Goal: Book appointment/travel/reservation

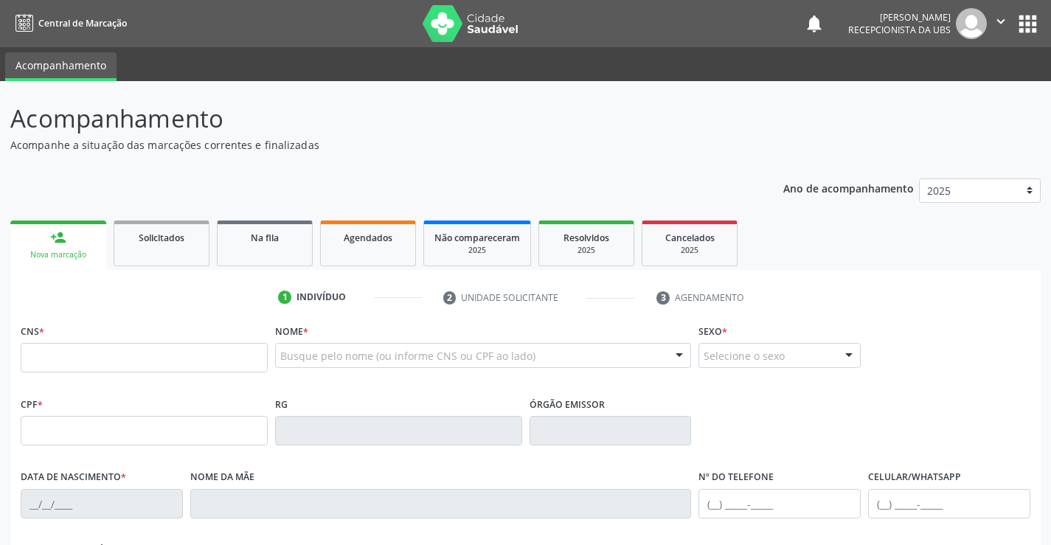
scroll to position [221, 0]
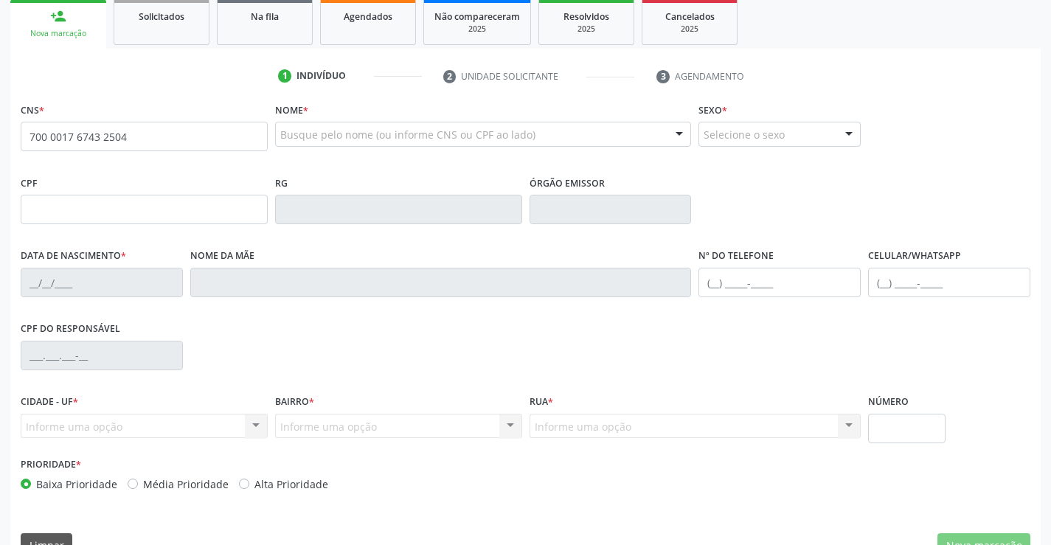
type input "700 0017 6743 2504"
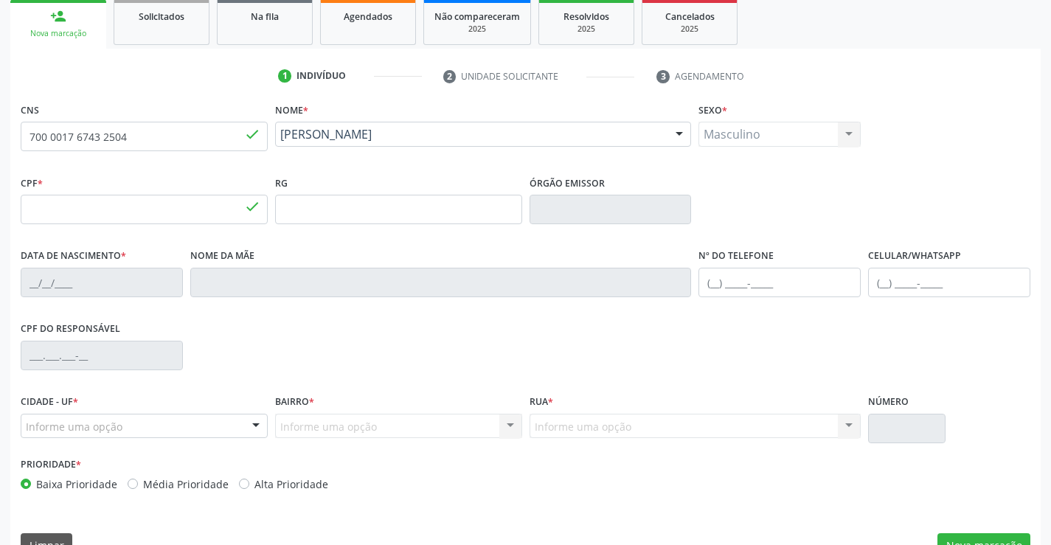
type input "448.425.204-00"
type input "[DATE]"
type input "[PERSON_NAME]"
type input "[PHONE_NUMBER]"
type input "657"
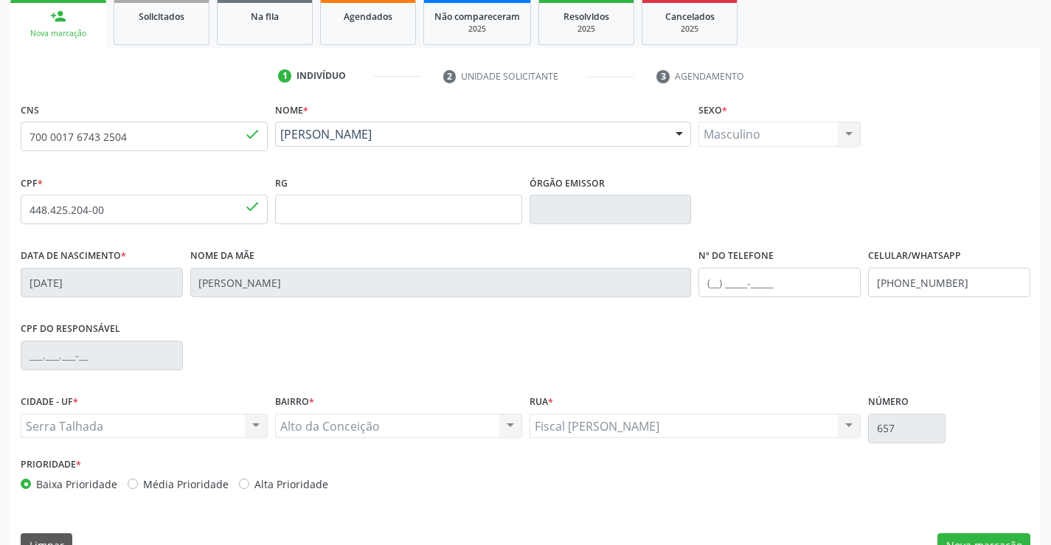
click at [466, 354] on div "CPF do responsável" at bounding box center [525, 354] width 1017 height 73
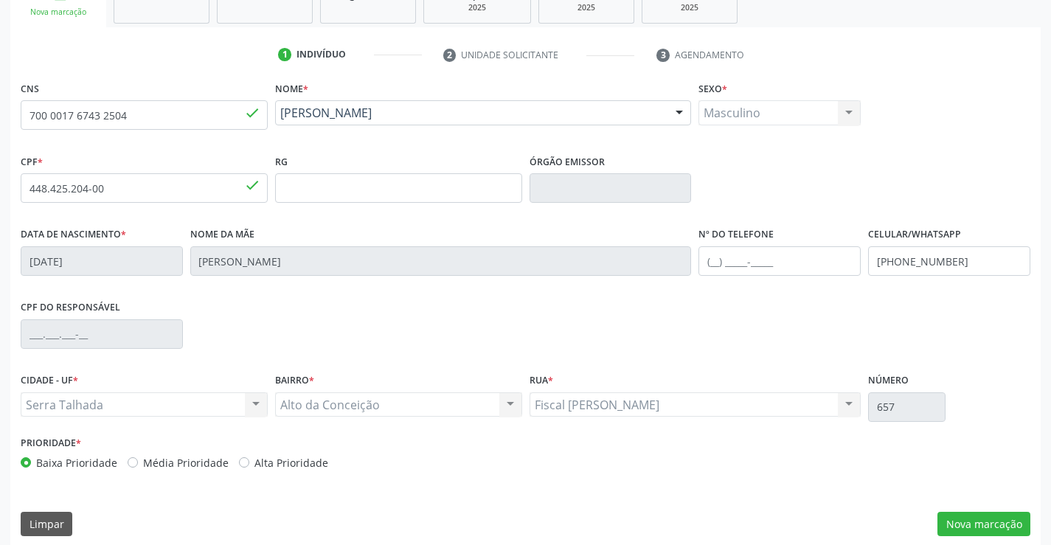
scroll to position [255, 0]
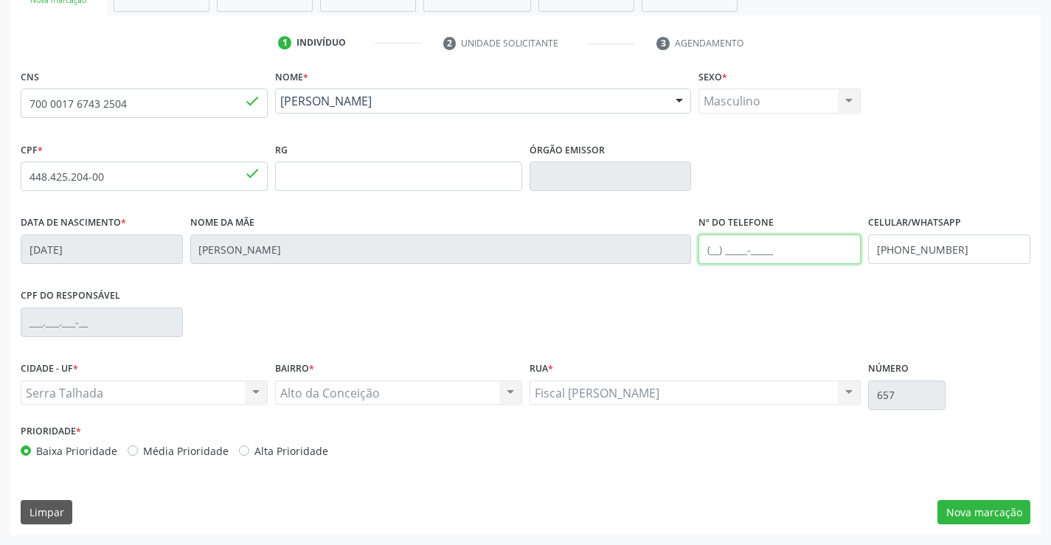
click at [817, 248] on input "text" at bounding box center [780, 250] width 162 height 30
click at [941, 253] on input "[PHONE_NUMBER]" at bounding box center [949, 250] width 162 height 30
type input "[PHONE_NUMBER]"
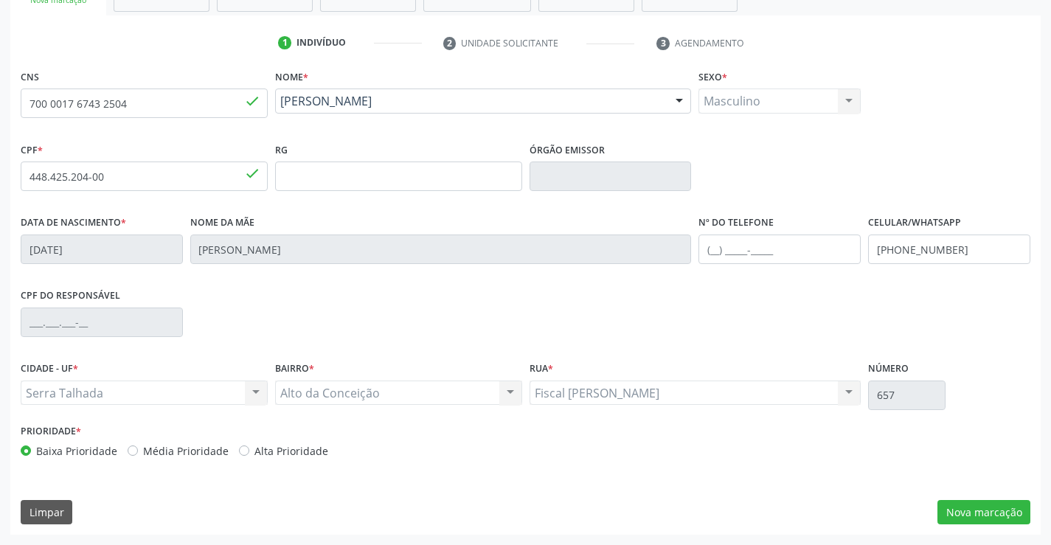
click at [888, 284] on div "Celular/WhatsApp [PHONE_NUMBER]" at bounding box center [950, 248] width 170 height 73
click at [955, 518] on button "Nova marcação" at bounding box center [984, 512] width 93 height 25
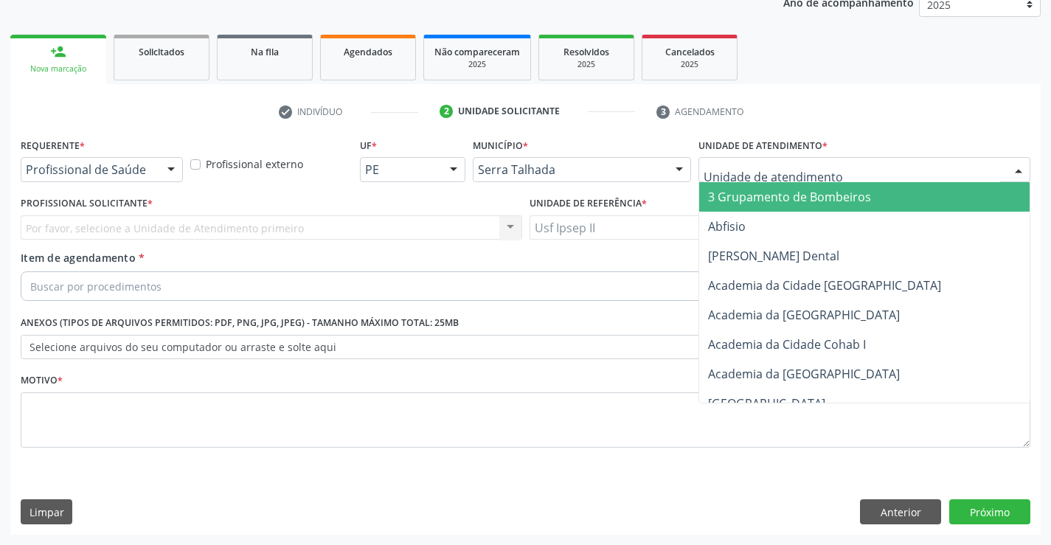
click at [943, 179] on div at bounding box center [865, 169] width 332 height 25
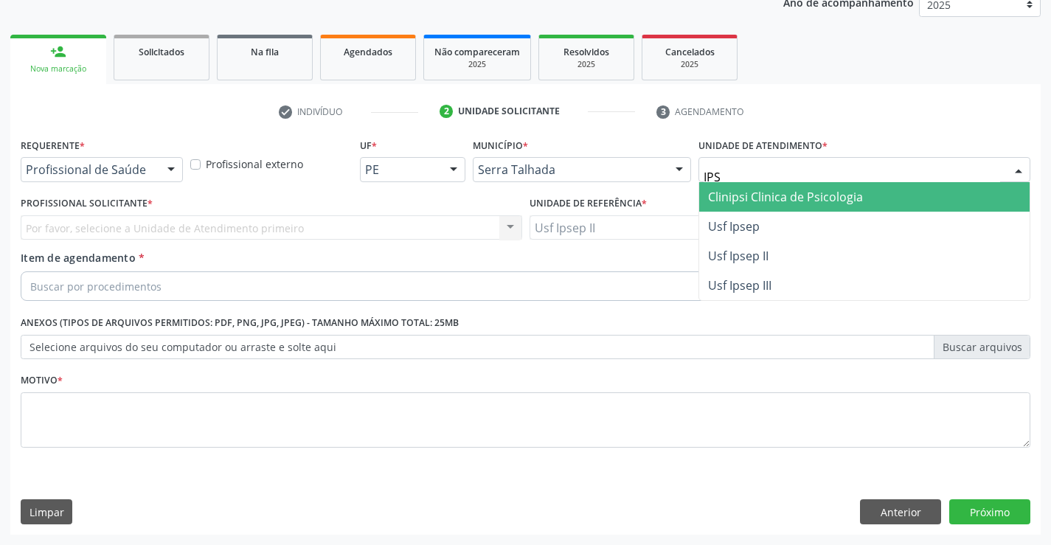
type input "IPSE"
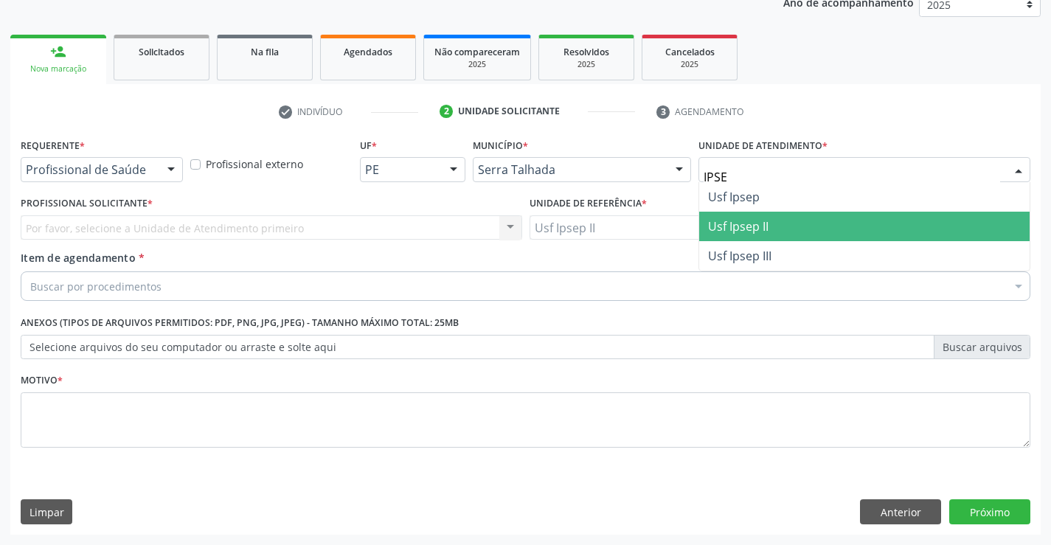
click at [812, 226] on span "Usf Ipsep II" at bounding box center [864, 227] width 331 height 30
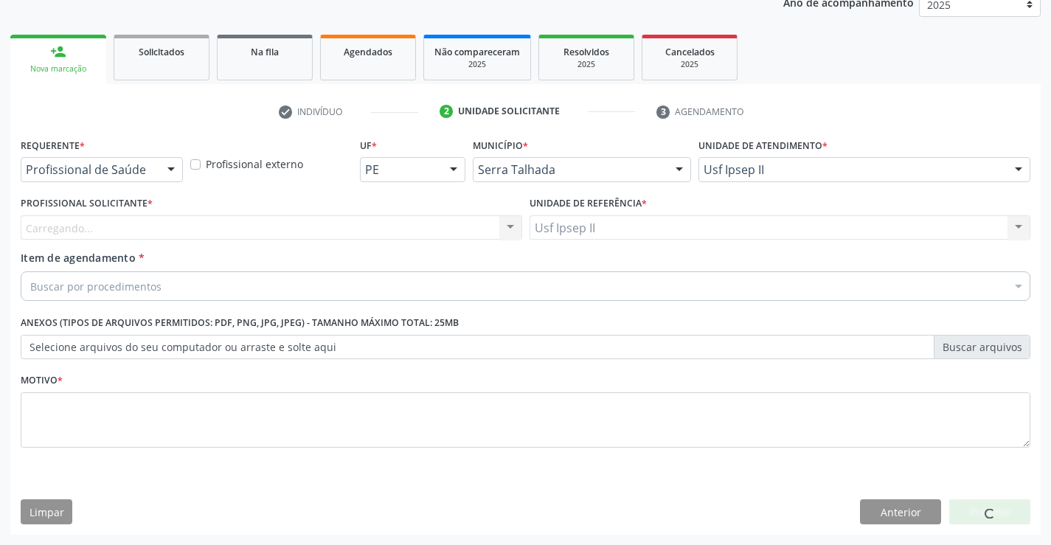
click at [179, 227] on div "Carregando... Nenhum resultado encontrado para: " " Não há nenhuma opção para s…" at bounding box center [272, 227] width 502 height 25
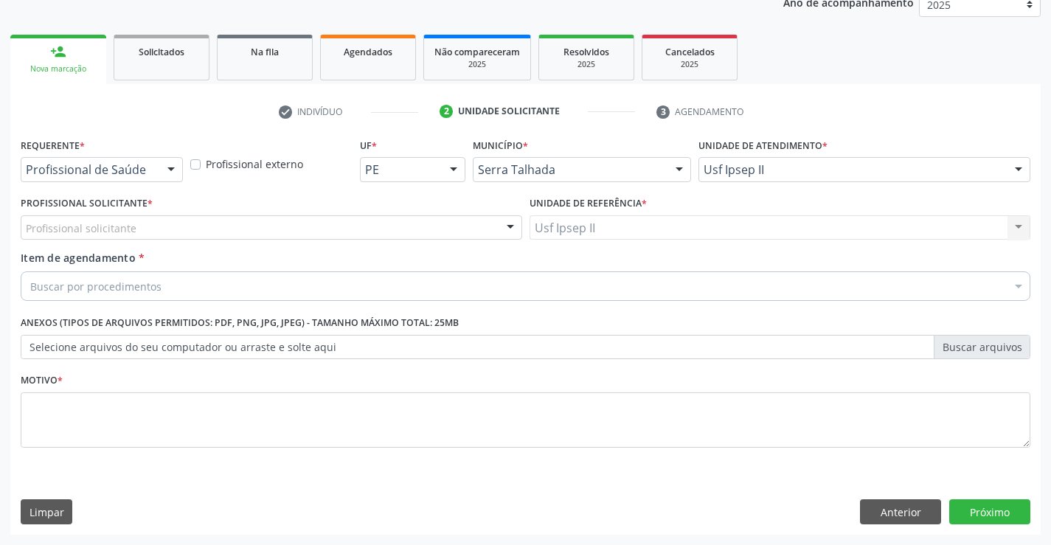
click at [181, 226] on div "Profissional solicitante" at bounding box center [272, 227] width 502 height 25
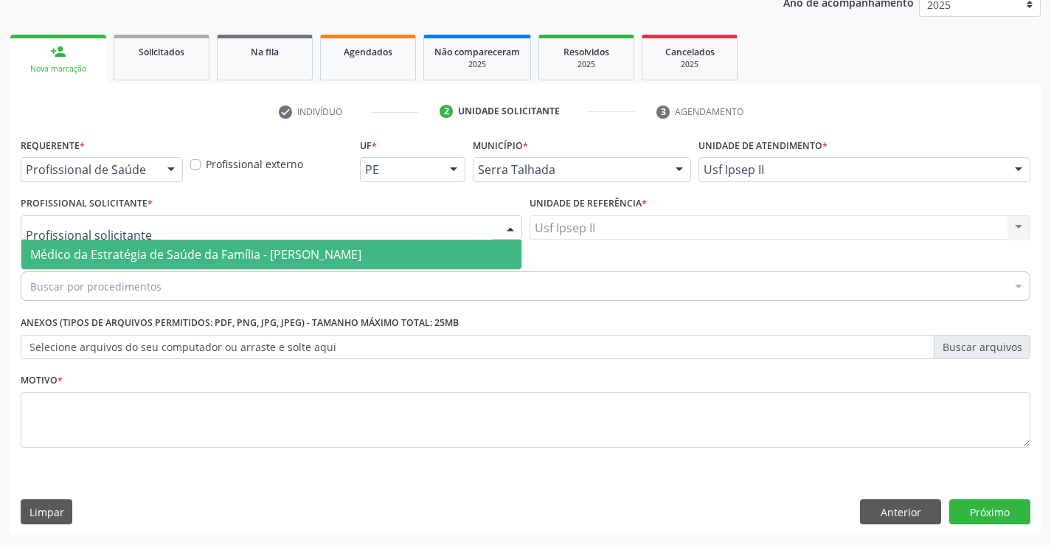
click at [168, 259] on span "Médico da Estratégia de Saúde da Família - [PERSON_NAME]" at bounding box center [195, 254] width 331 height 16
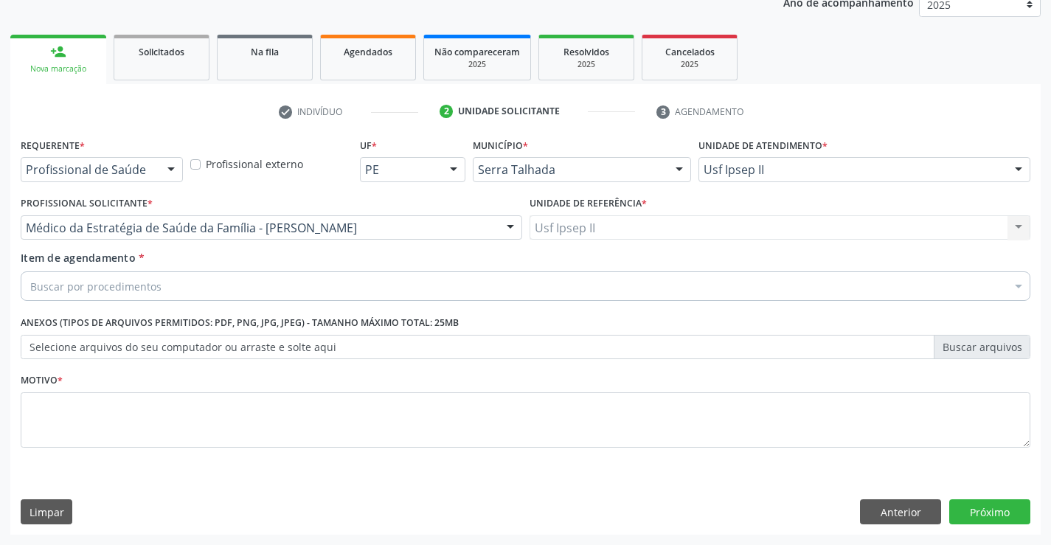
click at [159, 291] on div "Buscar por procedimentos" at bounding box center [526, 287] width 1010 height 30
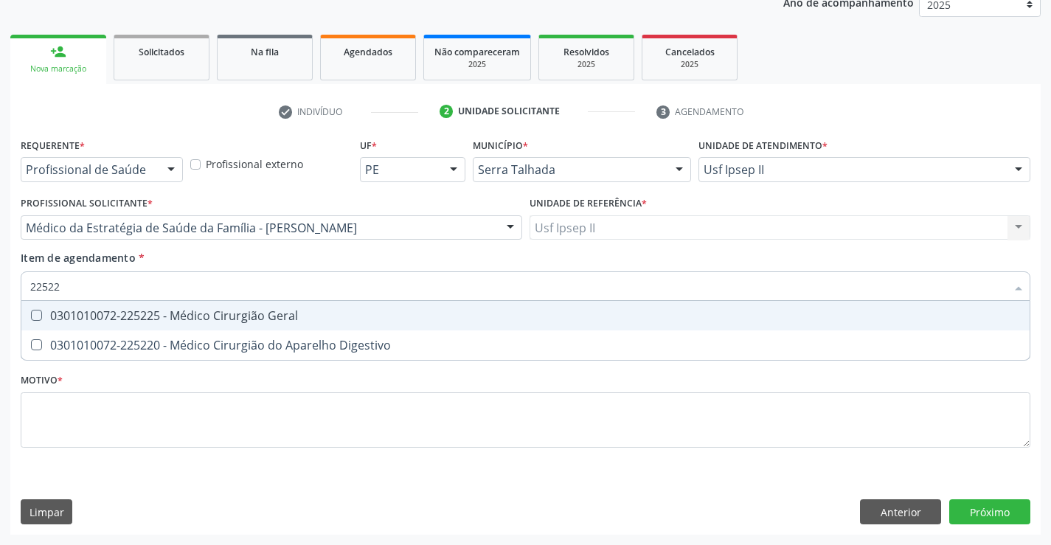
type input "225225"
click at [193, 311] on div "0301010072-225225 - Médico Cirurgião Geral" at bounding box center [525, 316] width 991 height 12
checkbox Geral "true"
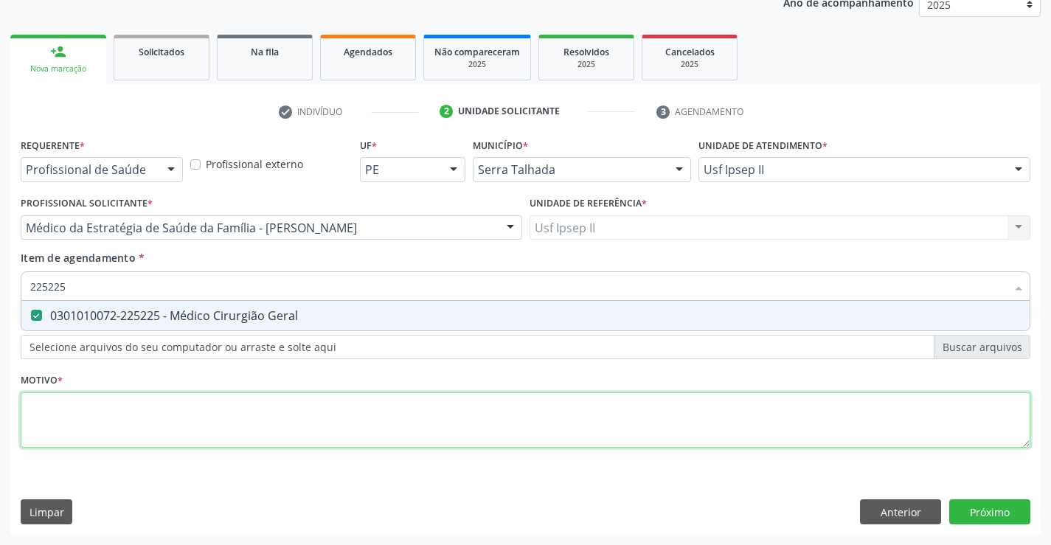
click at [115, 429] on div "Requerente * Profissional de Saúde Profissional de Saúde Paciente Nenhum result…" at bounding box center [526, 301] width 1010 height 334
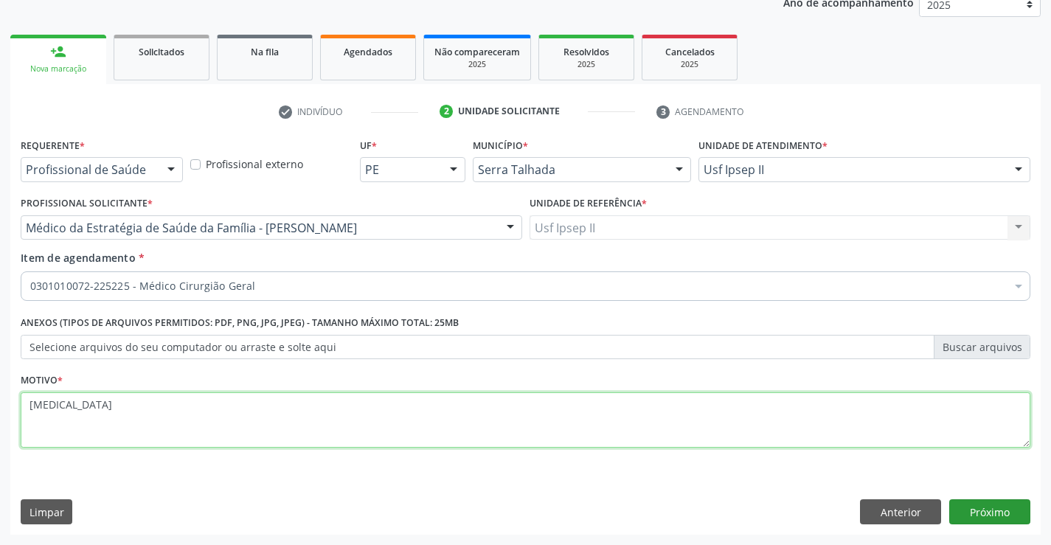
type textarea "[MEDICAL_DATA]"
click at [982, 520] on button "Próximo" at bounding box center [990, 511] width 81 height 25
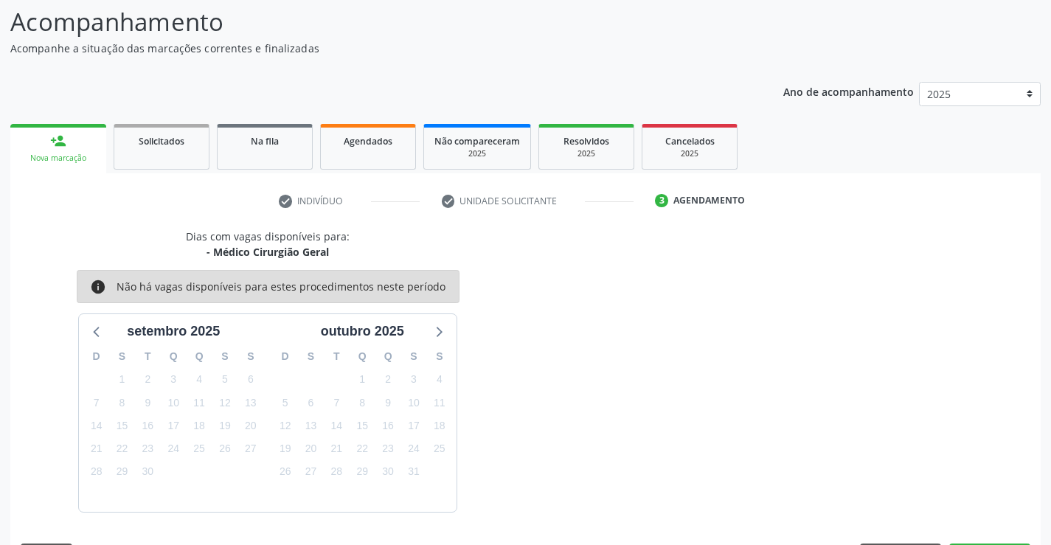
scroll to position [140, 0]
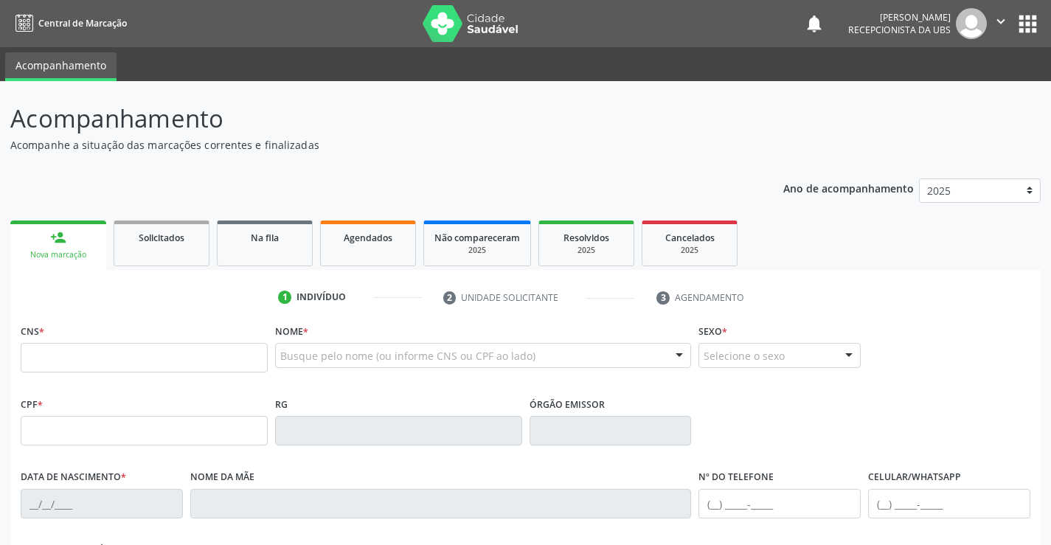
scroll to position [140, 0]
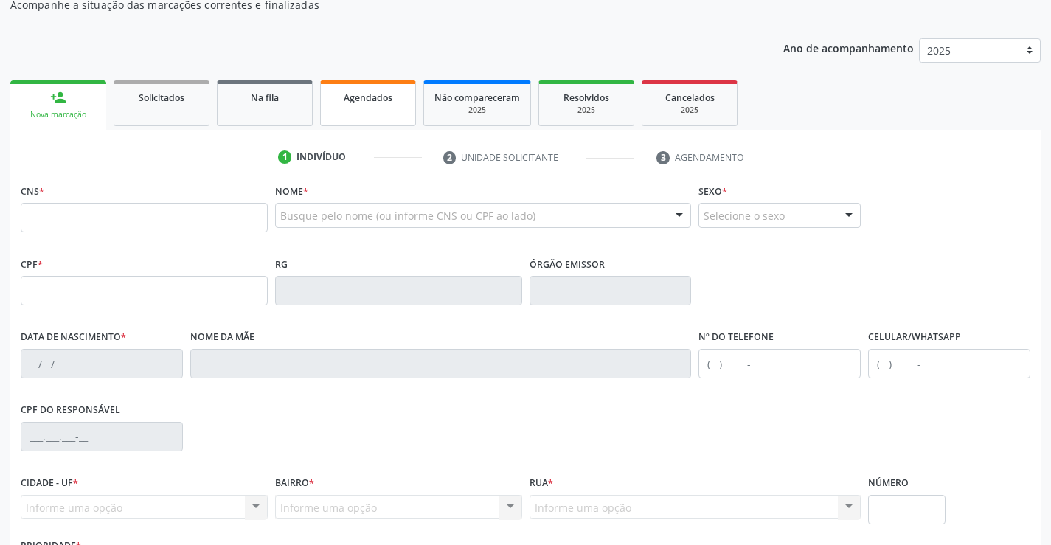
click at [397, 91] on div "Agendados" at bounding box center [368, 96] width 74 height 15
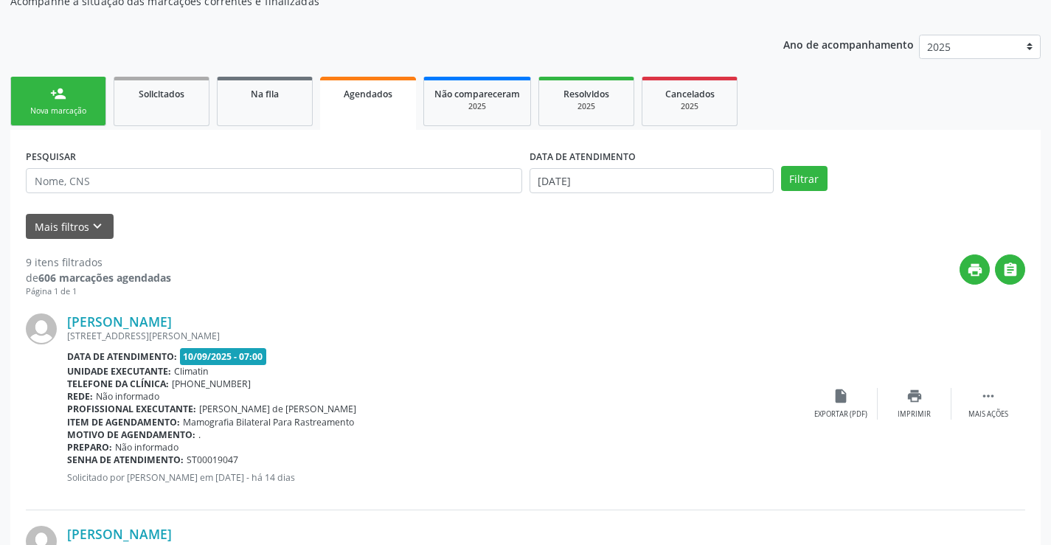
scroll to position [148, 0]
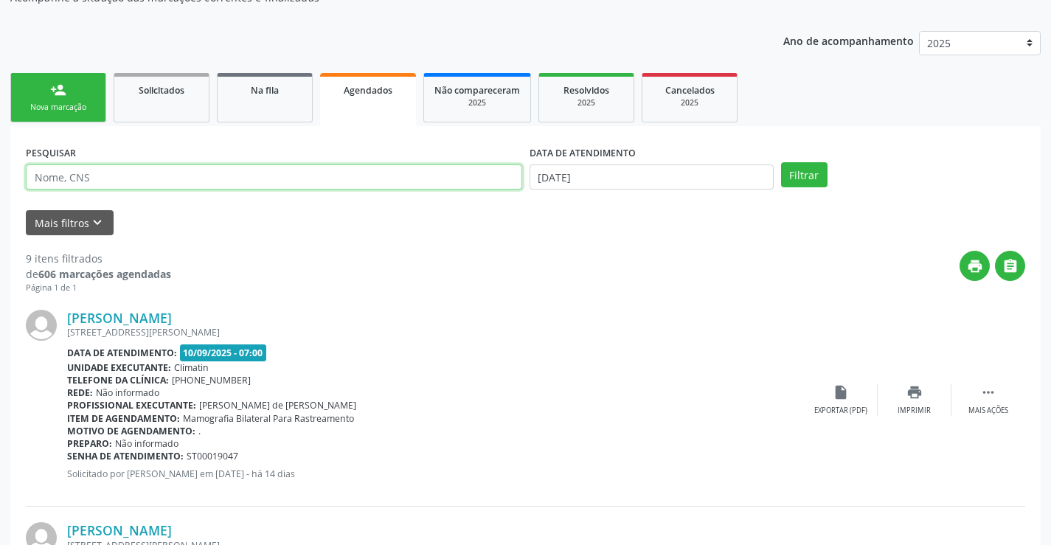
click at [257, 165] on input "text" at bounding box center [274, 177] width 497 height 25
type input "ISLAINE GRACIELE"
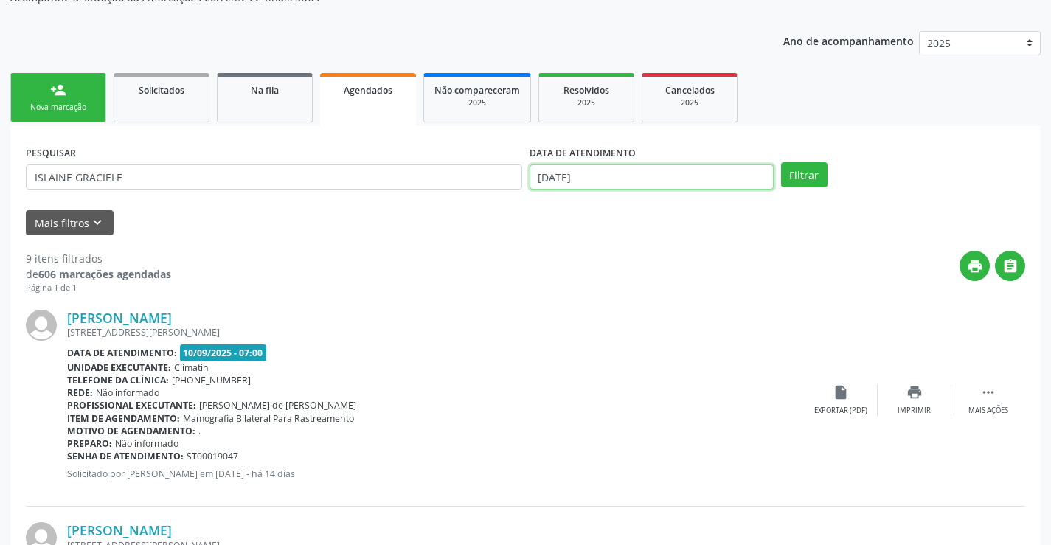
click at [580, 167] on input "10/09/2025" at bounding box center [652, 177] width 244 height 25
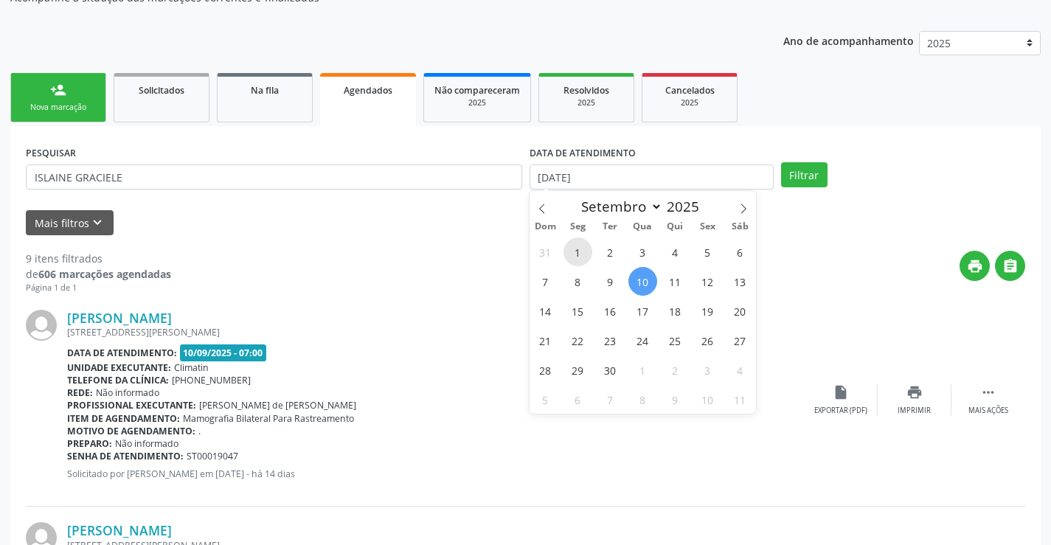
click at [587, 255] on span "1" at bounding box center [578, 252] width 29 height 29
type input "01/09/2025"
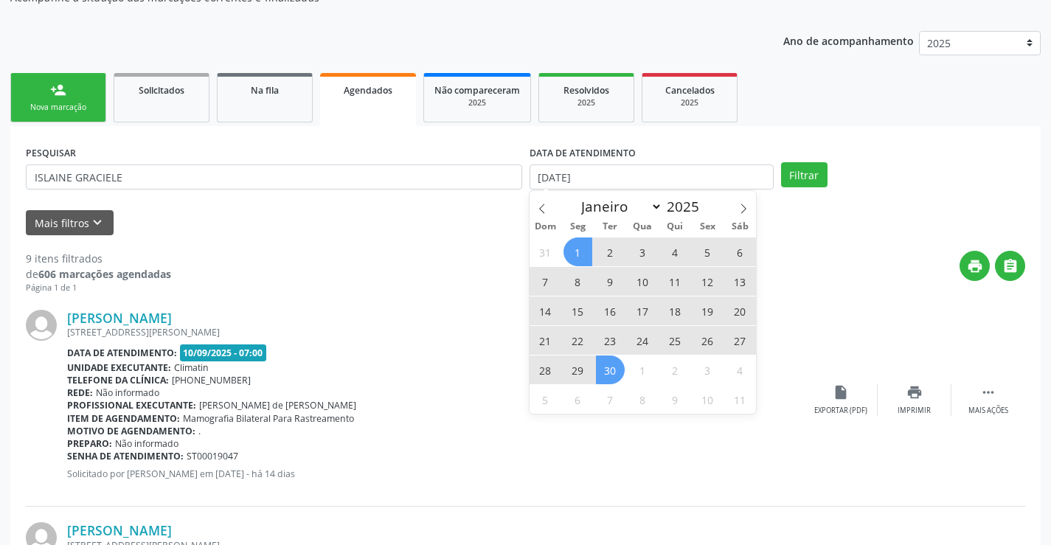
click at [610, 364] on span "30" at bounding box center [610, 370] width 29 height 29
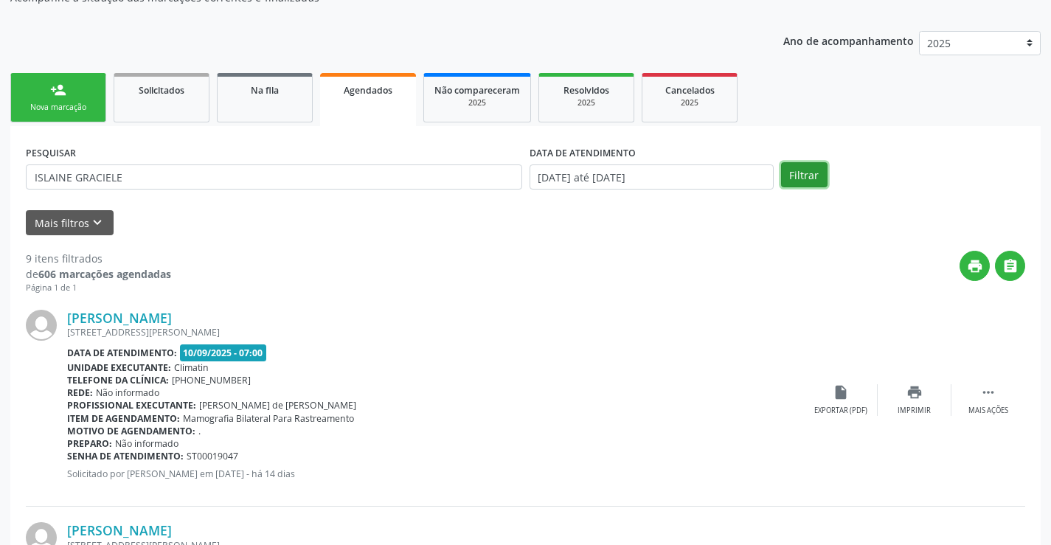
click at [805, 184] on button "Filtrar" at bounding box center [804, 174] width 46 height 25
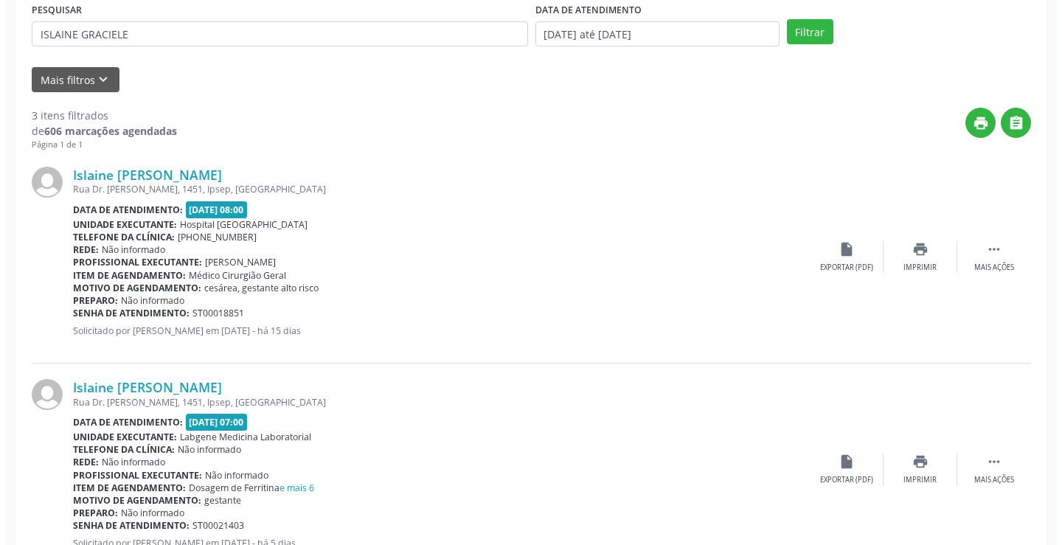
scroll to position [265, 0]
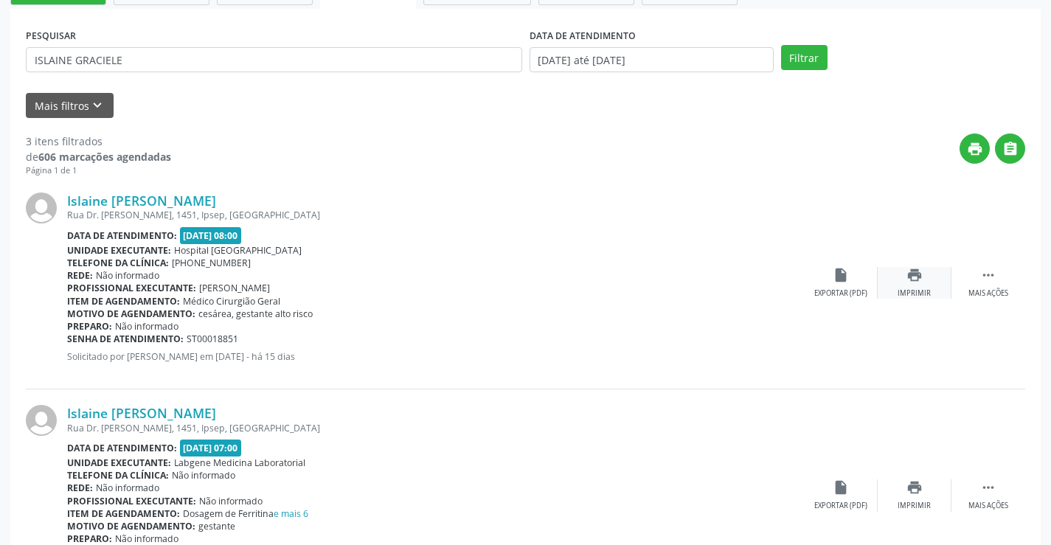
click at [910, 293] on div "Imprimir" at bounding box center [914, 293] width 33 height 10
click at [1000, 286] on div " Mais ações" at bounding box center [989, 283] width 74 height 32
click at [845, 281] on icon "cancel" at bounding box center [841, 275] width 16 height 16
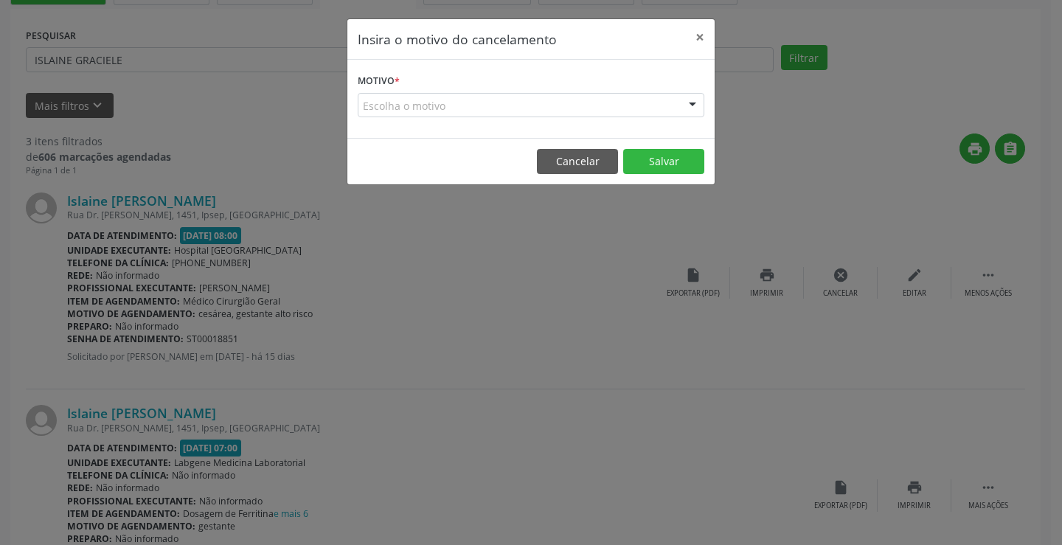
click at [677, 112] on div "Escolha o motivo" at bounding box center [531, 105] width 347 height 25
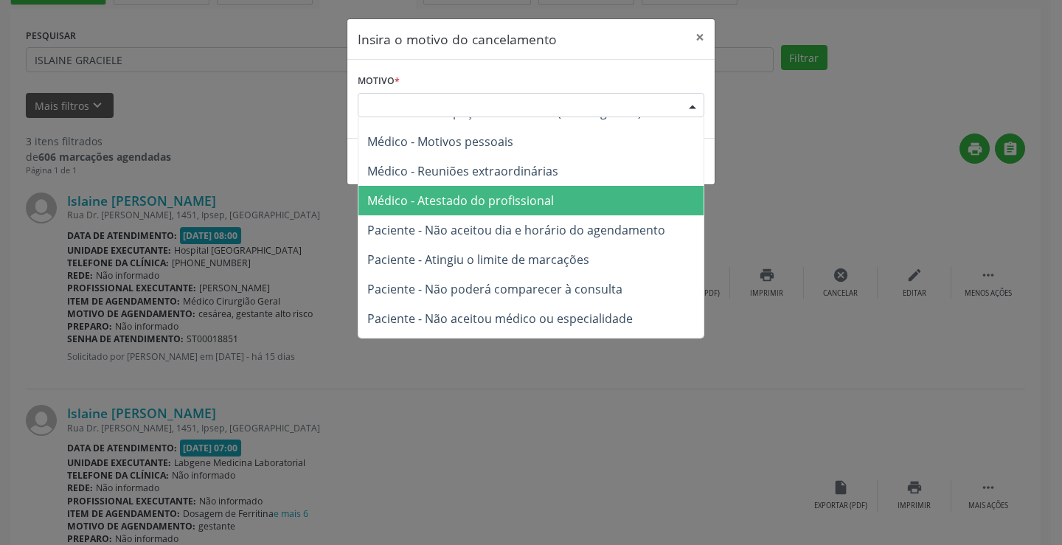
scroll to position [75, 0]
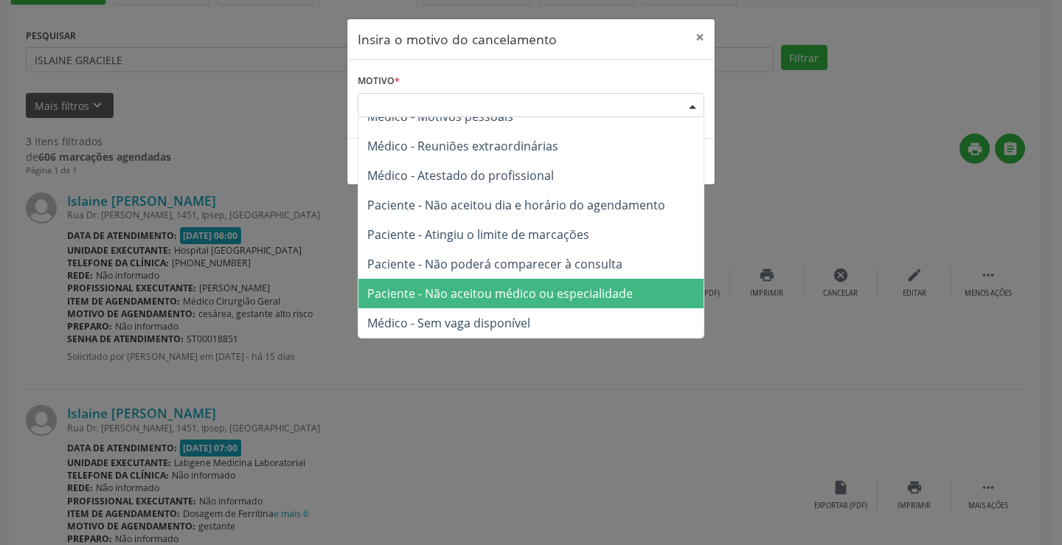
click at [475, 286] on span "Paciente - Não aceitou médico ou especialidade" at bounding box center [500, 294] width 266 height 16
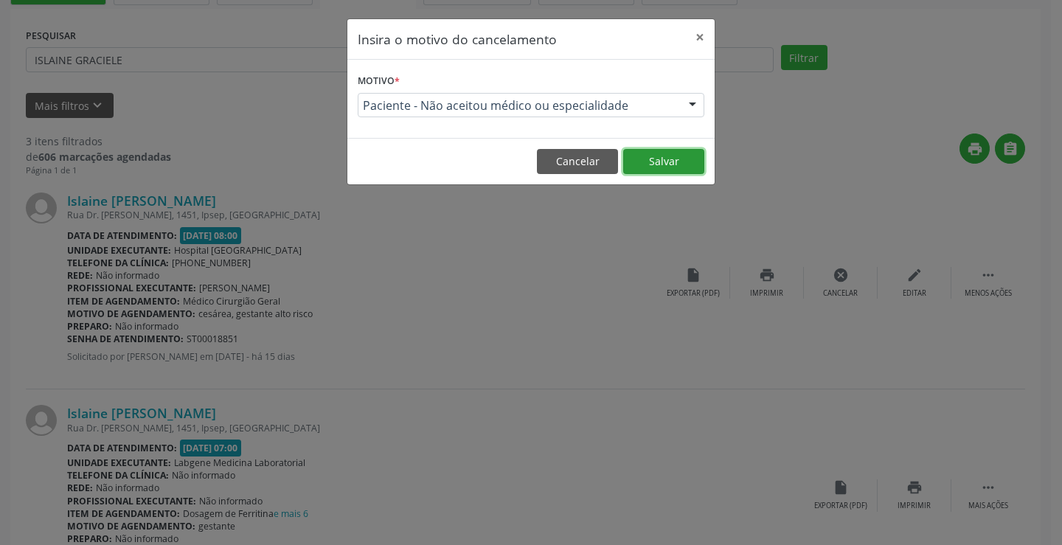
click at [649, 158] on button "Salvar" at bounding box center [663, 161] width 81 height 25
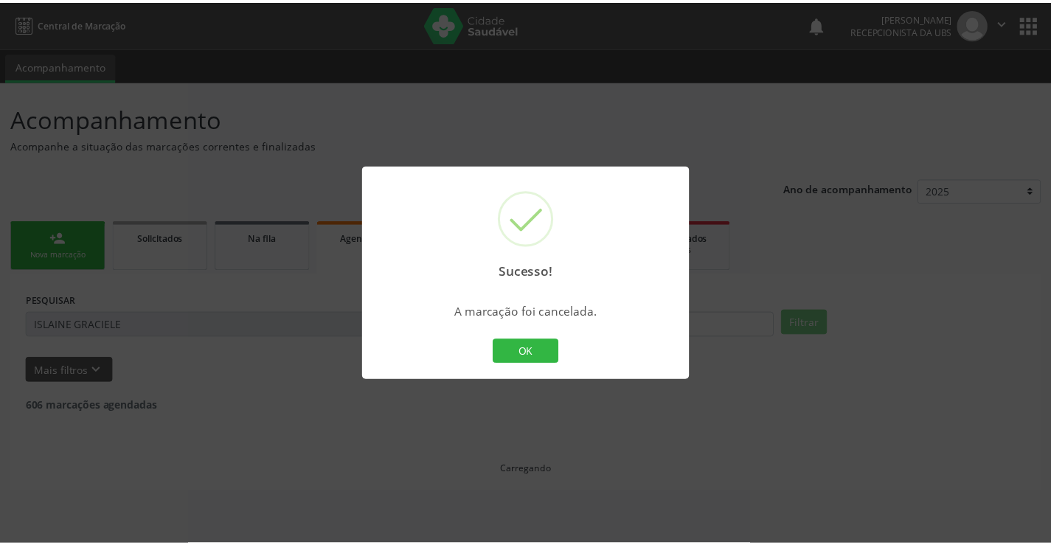
scroll to position [0, 0]
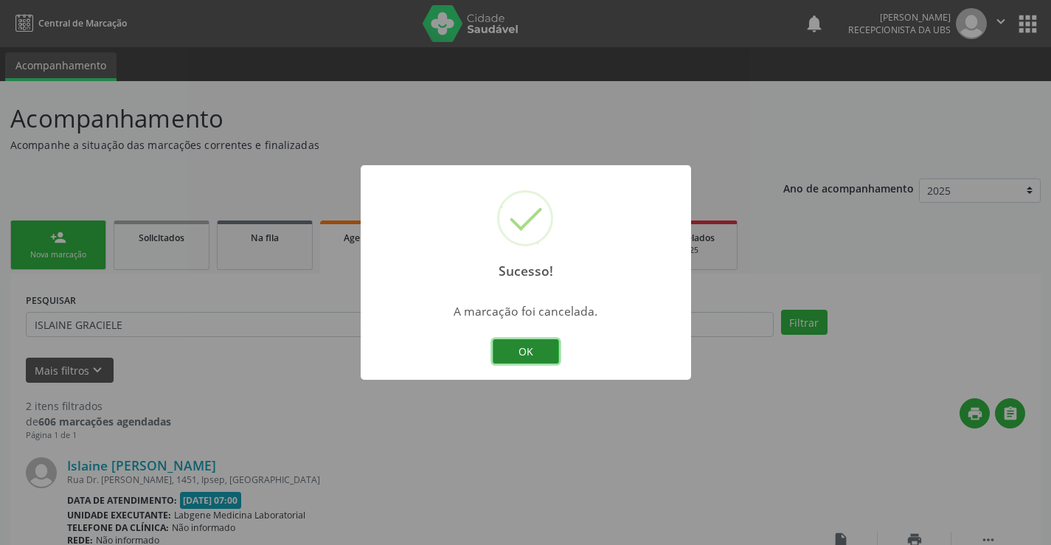
click at [520, 349] on button "OK" at bounding box center [526, 351] width 66 height 25
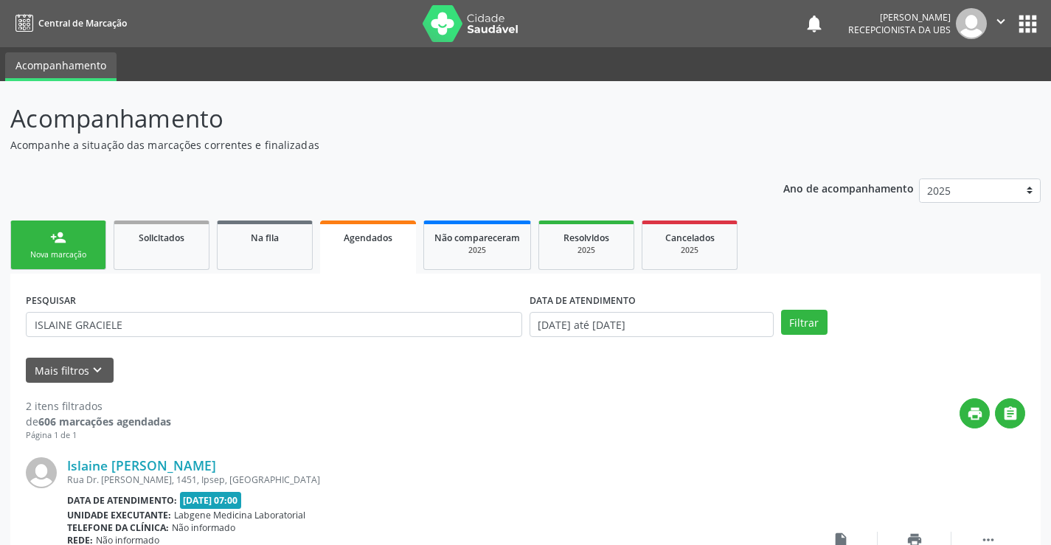
drag, startPoint x: 80, startPoint y: 248, endPoint x: 136, endPoint y: 4, distance: 249.7
click at [80, 246] on link "person_add Nova marcação" at bounding box center [58, 245] width 96 height 49
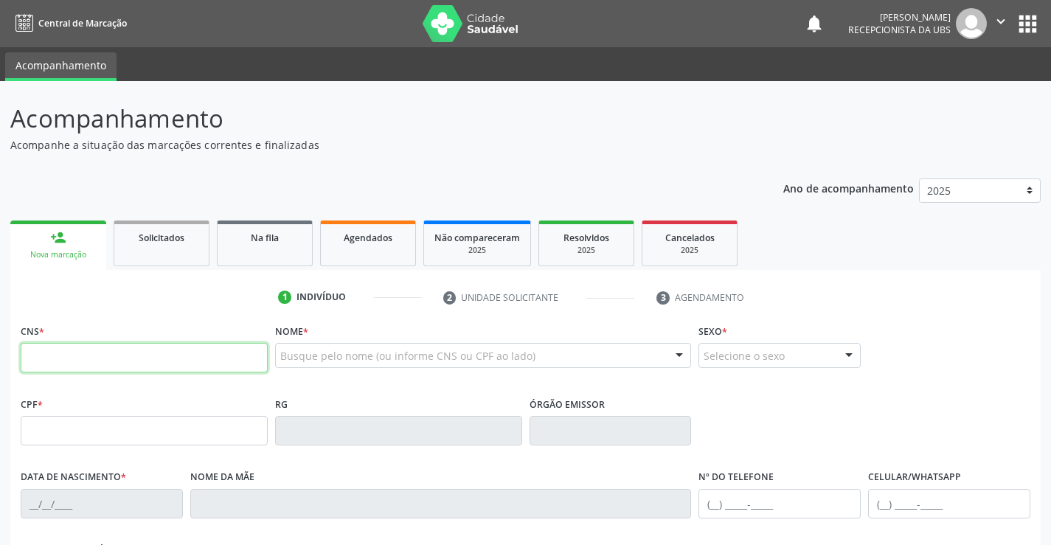
click at [156, 356] on input "text" at bounding box center [144, 358] width 247 height 30
paste input "700 0017 6743 2504"
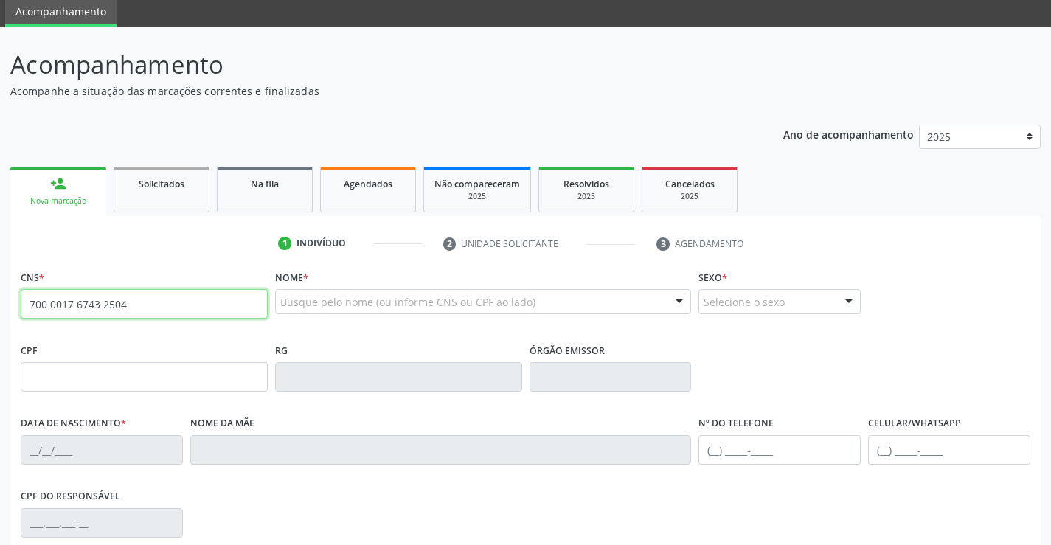
type input "700 0017 6743 2504"
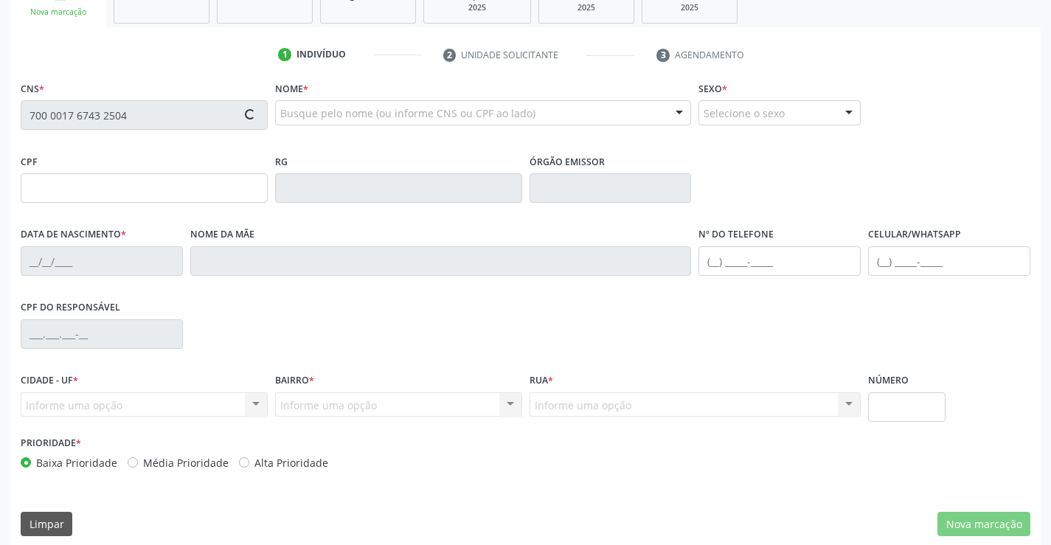
scroll to position [255, 0]
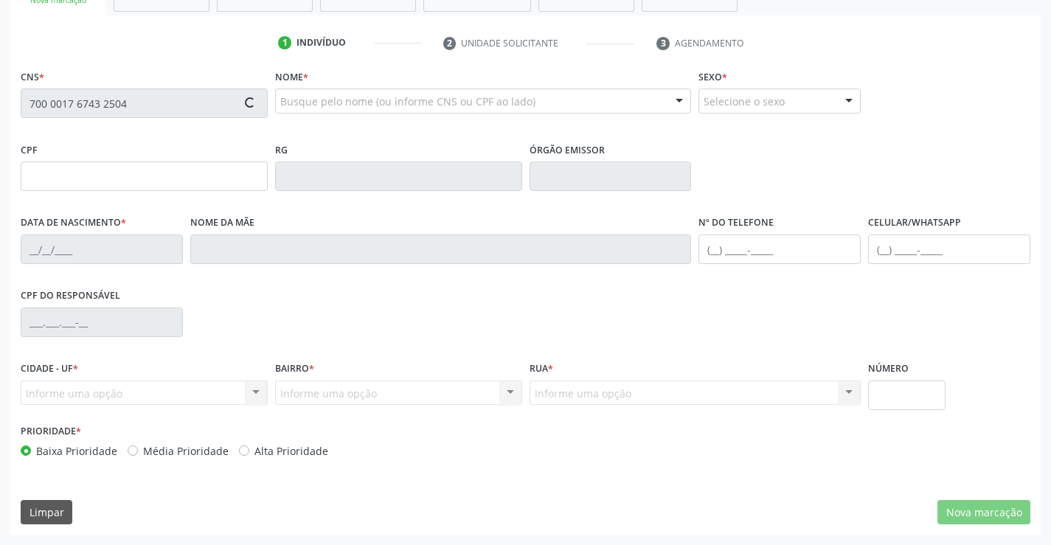
type input "448.425.204-00"
type input "[DATE]"
type input "[PERSON_NAME]"
type input "[PHONE_NUMBER]"
type input "657"
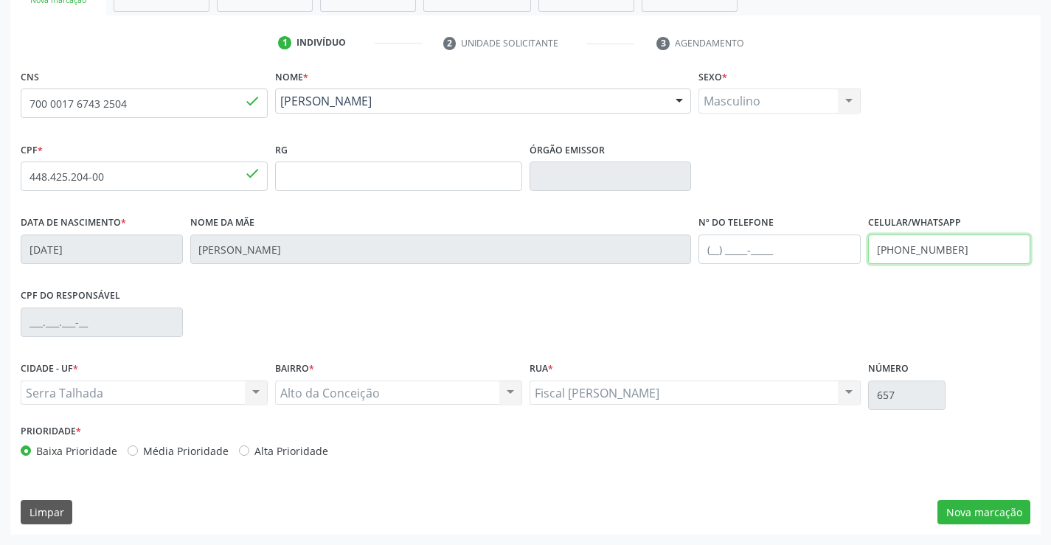
click at [953, 252] on input "[PHONE_NUMBER]" at bounding box center [949, 250] width 162 height 30
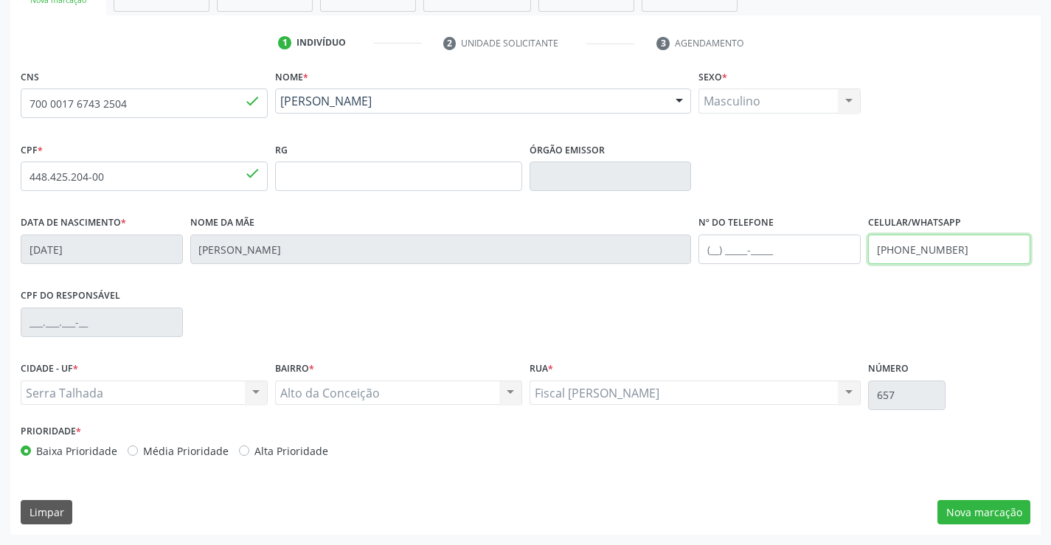
type input "[PHONE_NUMBER]"
click at [890, 286] on div "CPF do responsável" at bounding box center [525, 321] width 1017 height 73
click at [963, 505] on button "Nova marcação" at bounding box center [984, 512] width 93 height 25
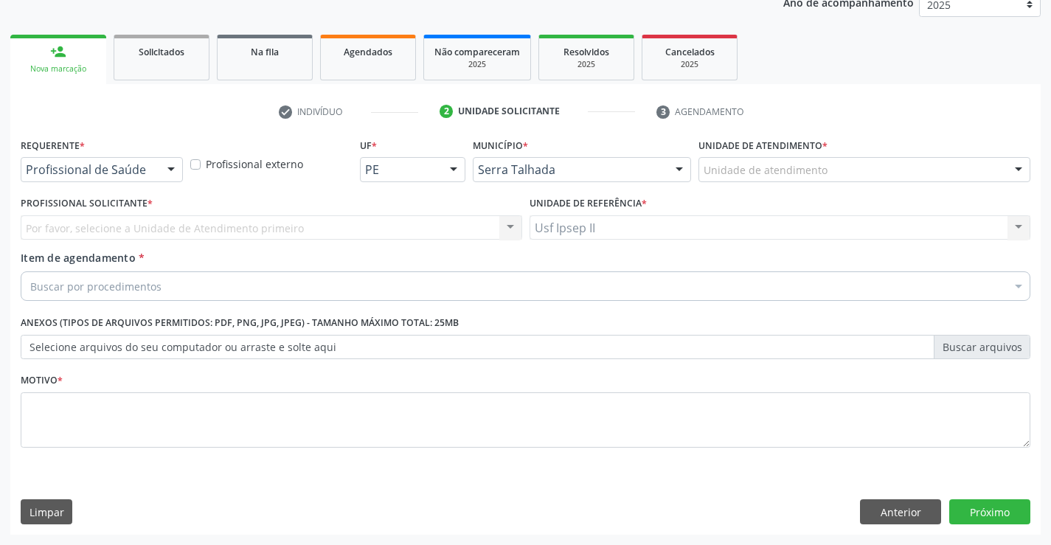
scroll to position [186, 0]
click at [893, 177] on div "Unidade de atendimento" at bounding box center [865, 169] width 332 height 25
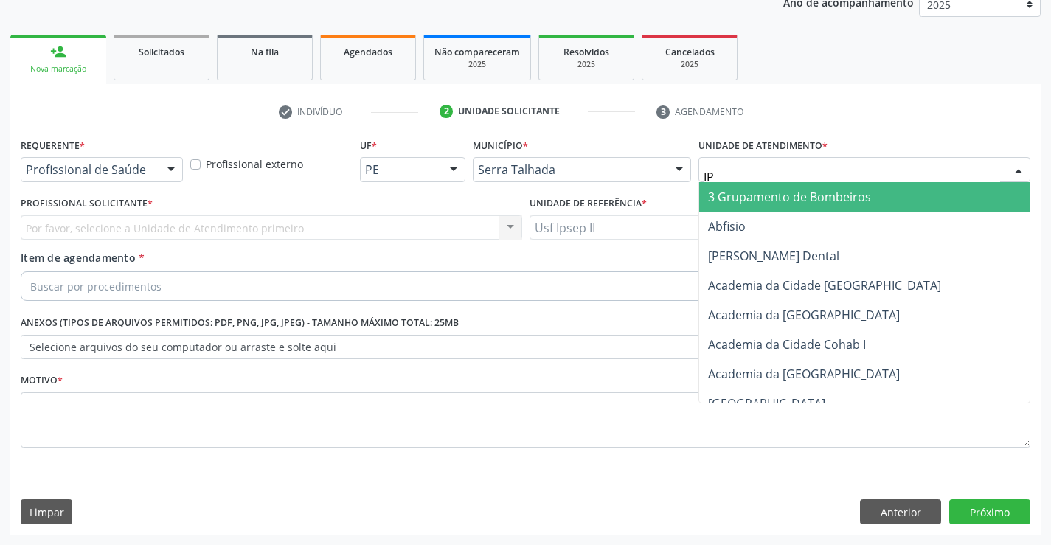
type input "IPS"
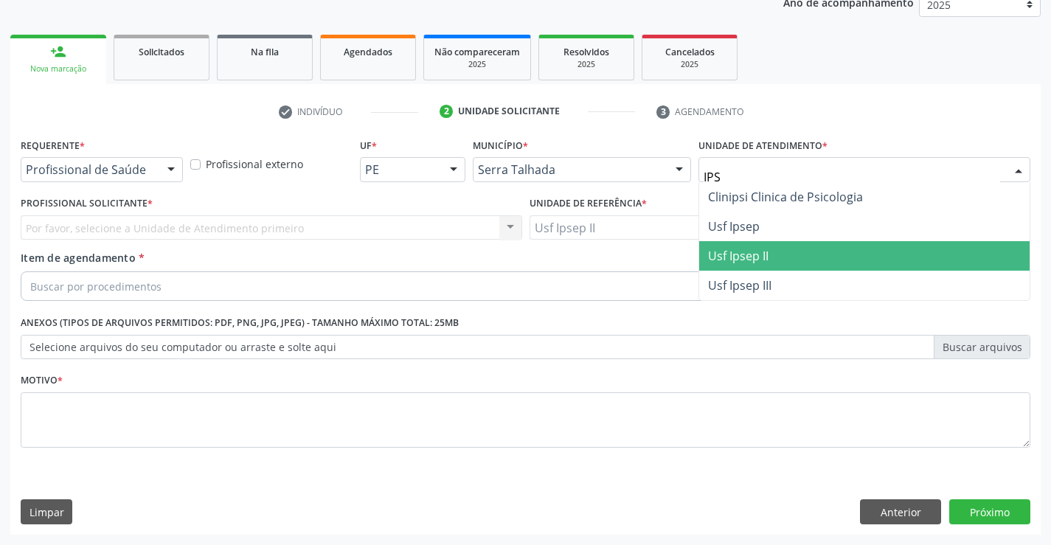
click at [760, 258] on span "Usf Ipsep II" at bounding box center [738, 256] width 60 height 16
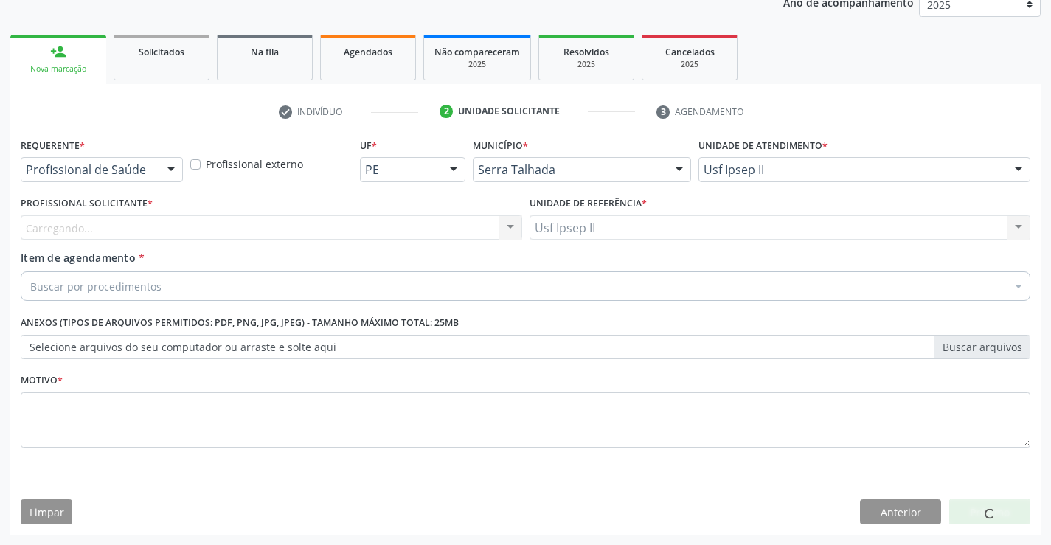
click at [267, 221] on div "Carregando... Nenhum resultado encontrado para: " " Não há nenhuma opção para s…" at bounding box center [272, 227] width 502 height 25
click at [257, 225] on div "Carregando... Nenhum resultado encontrado para: " " Não há nenhuma opção para s…" at bounding box center [272, 227] width 502 height 25
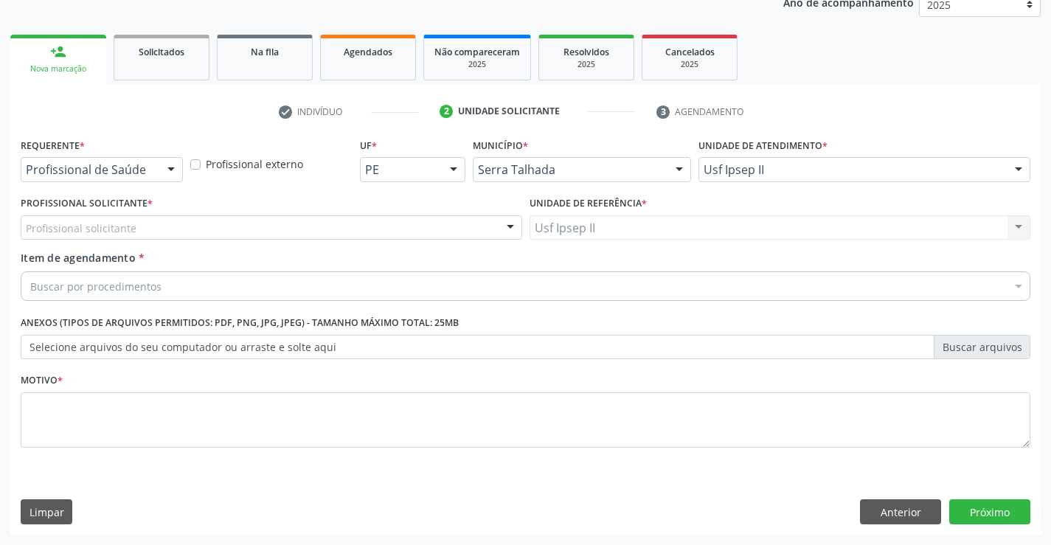
click at [257, 225] on div "Profissional solicitante" at bounding box center [272, 227] width 502 height 25
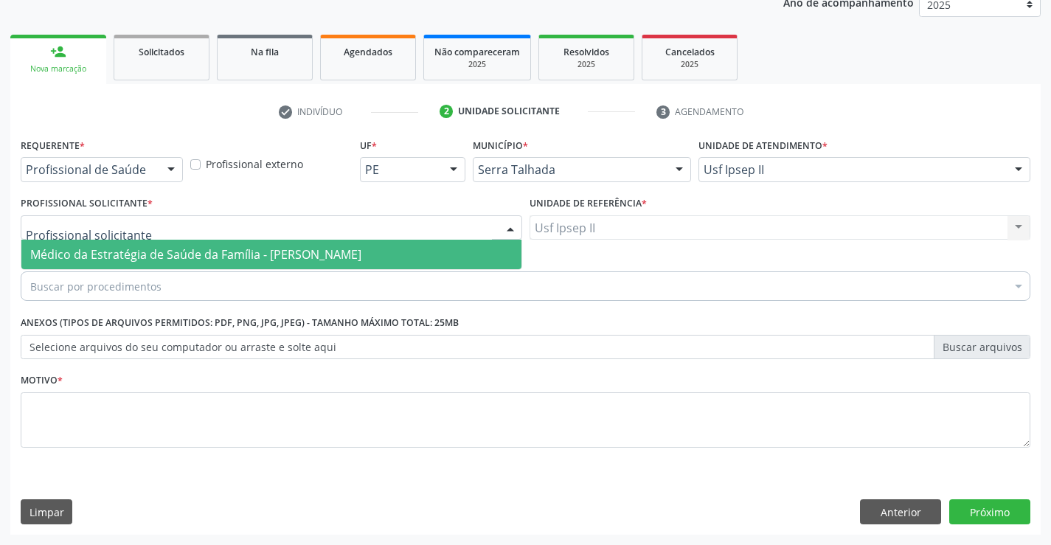
click at [240, 253] on span "Médico da Estratégia de Saúde da Família - [PERSON_NAME]" at bounding box center [195, 254] width 331 height 16
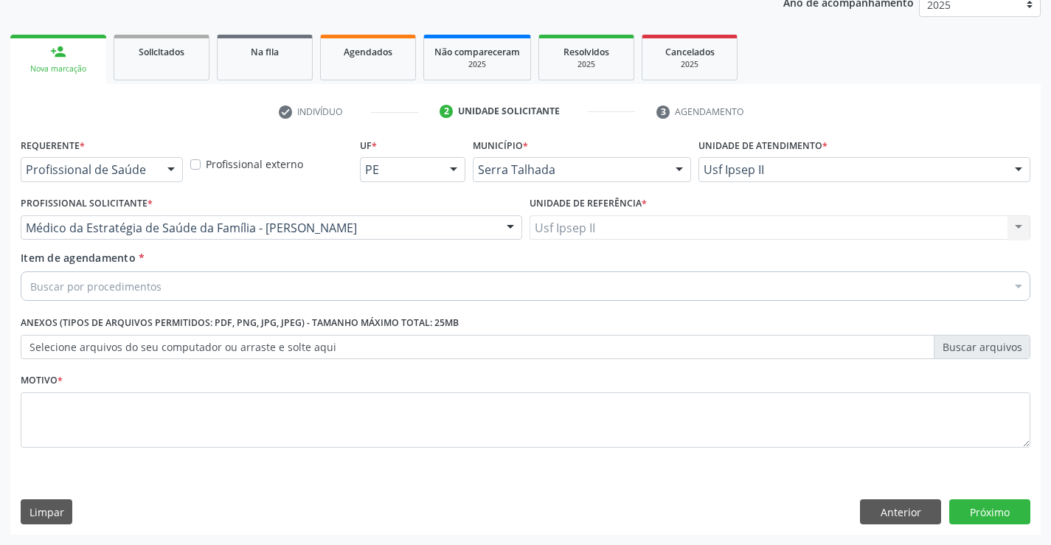
click at [187, 291] on div "Buscar por procedimentos" at bounding box center [526, 287] width 1010 height 30
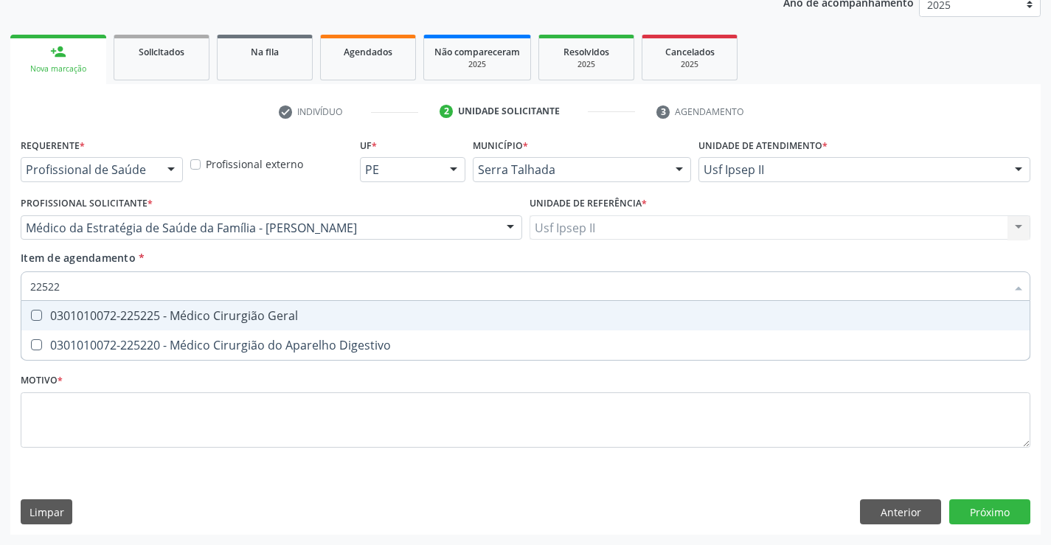
type input "225225"
click at [189, 310] on div "0301010072-225225 - Médico Cirurgião Geral" at bounding box center [525, 316] width 991 height 12
checkbox Geral "true"
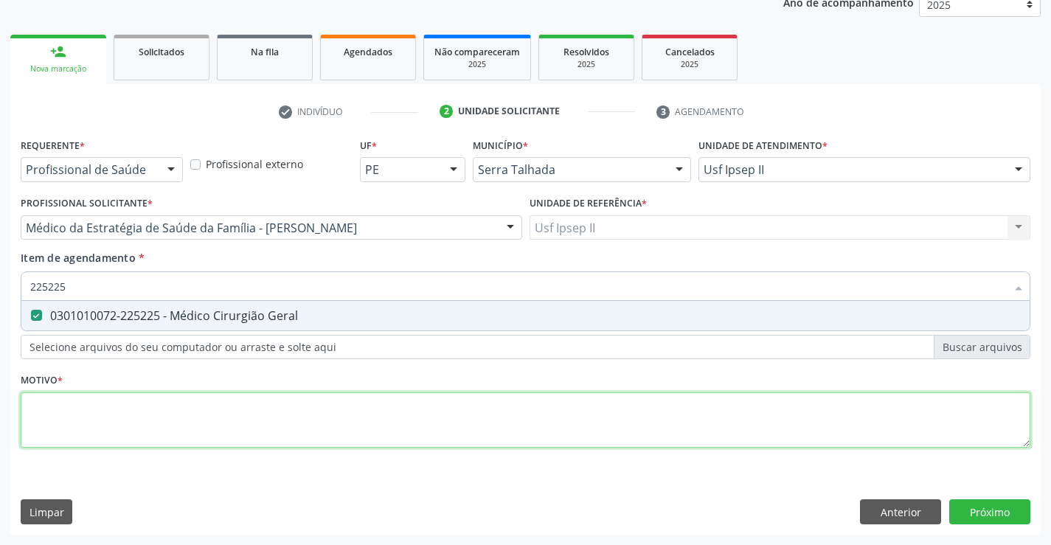
click at [179, 414] on div "Requerente * Profissional de Saúde Profissional de Saúde Paciente Nenhum result…" at bounding box center [526, 301] width 1010 height 334
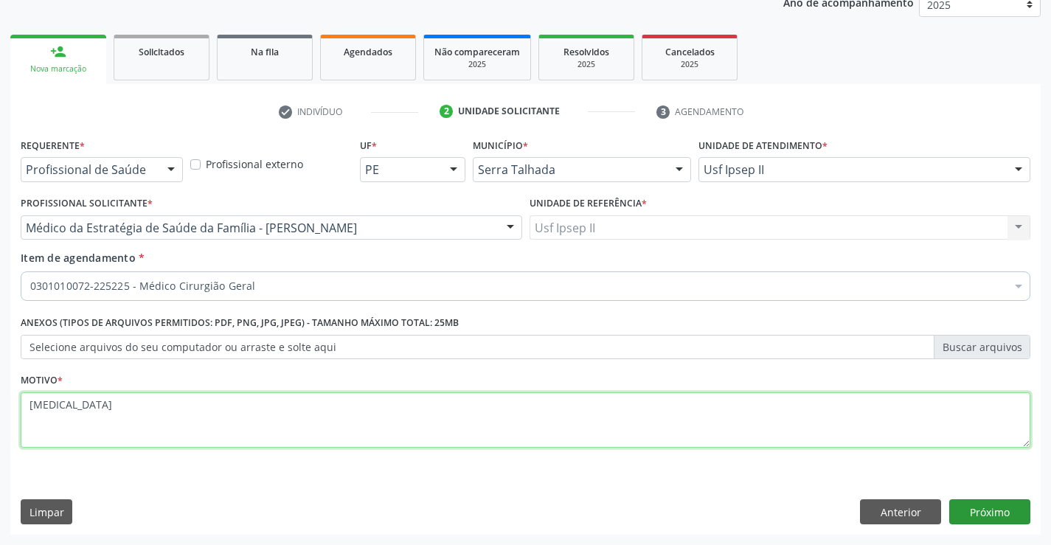
type textarea "[MEDICAL_DATA]"
click at [969, 508] on button "Próximo" at bounding box center [990, 511] width 81 height 25
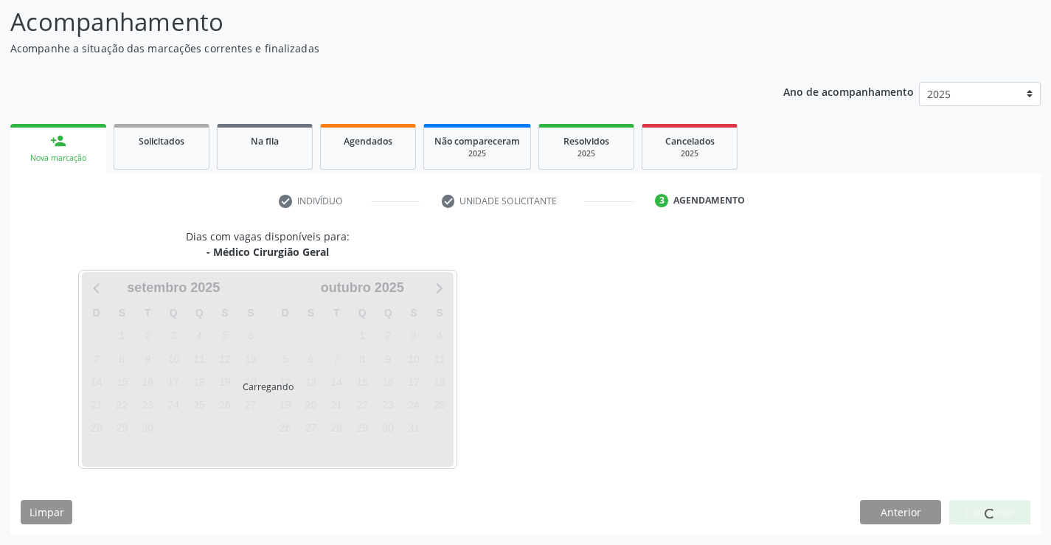
scroll to position [97, 0]
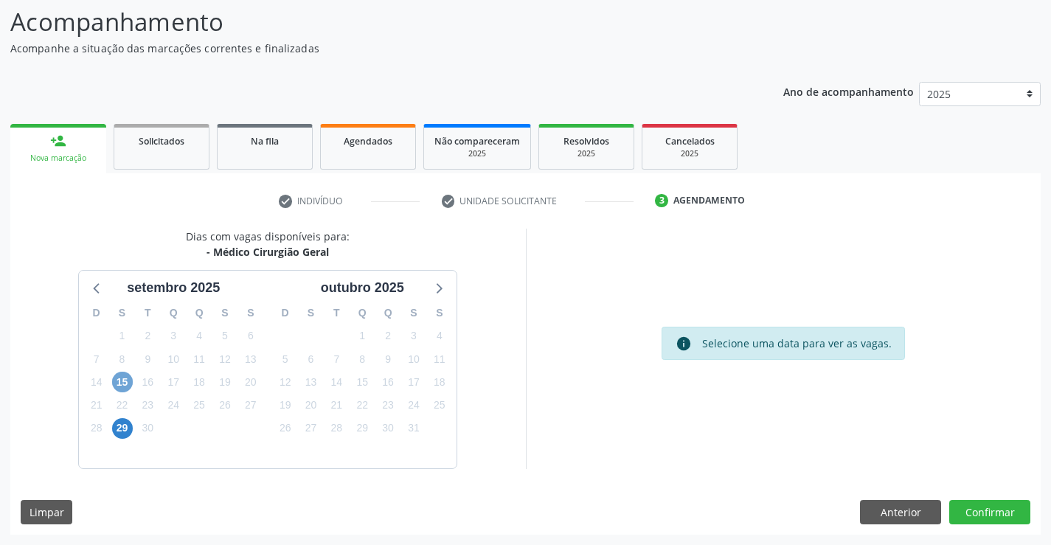
click at [122, 375] on span "15" at bounding box center [122, 382] width 21 height 21
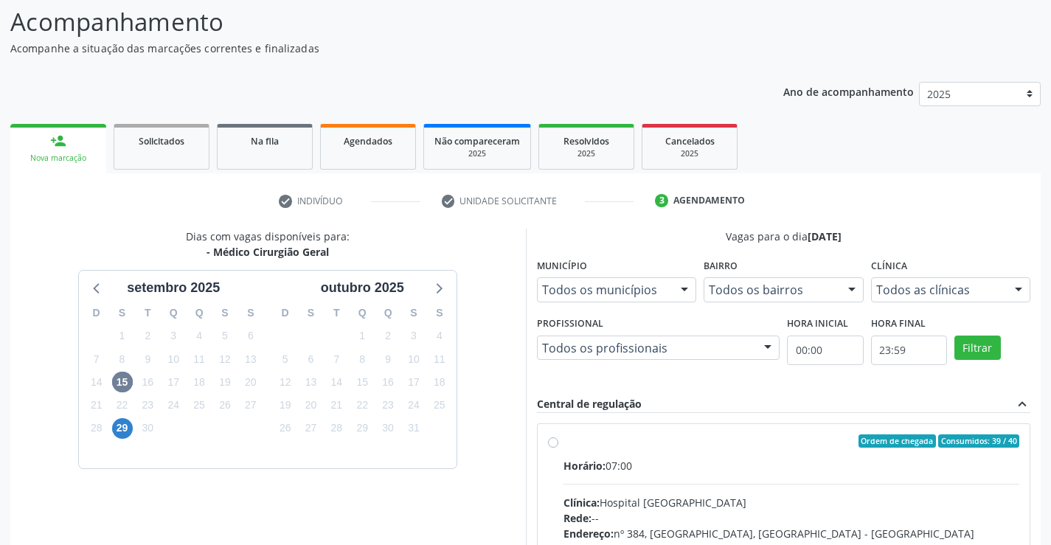
click at [1006, 297] on div "Todos as clínicas Todos as clínicas Hospital Sao Francisco Nenhum resultado enc…" at bounding box center [951, 289] width 160 height 25
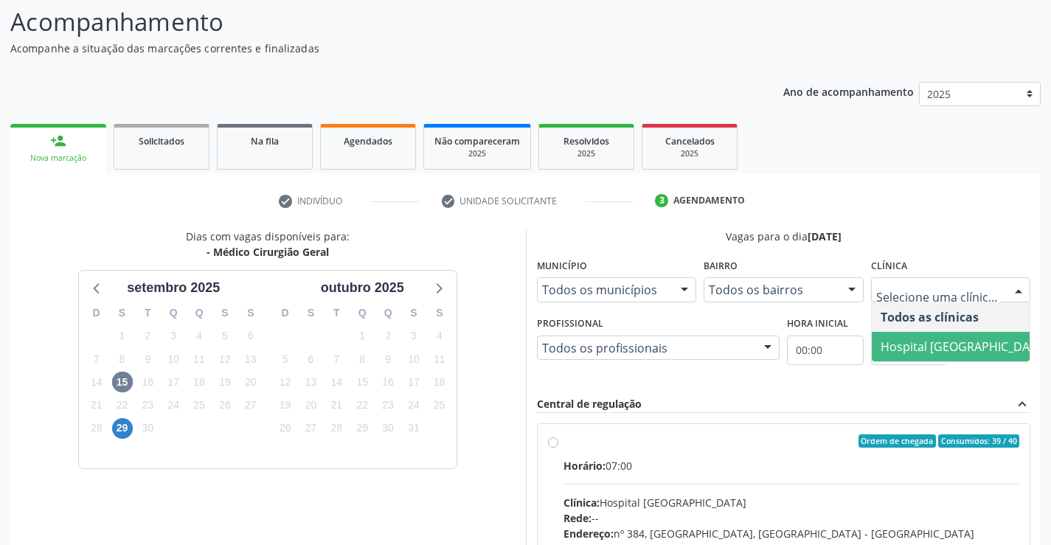
click at [937, 333] on span "Hospital [GEOGRAPHIC_DATA]" at bounding box center [964, 347] width 184 height 30
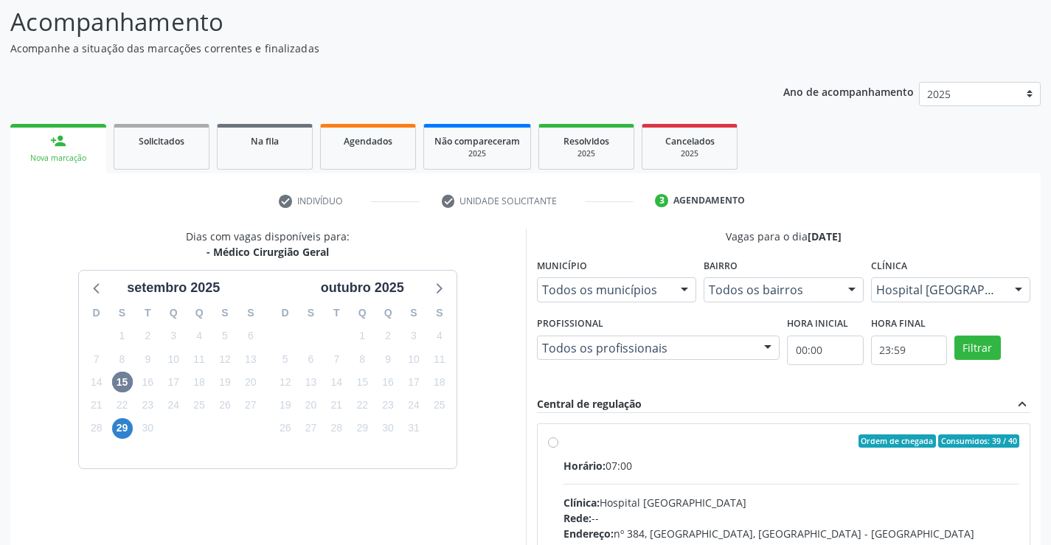
click at [763, 350] on div at bounding box center [768, 348] width 22 height 25
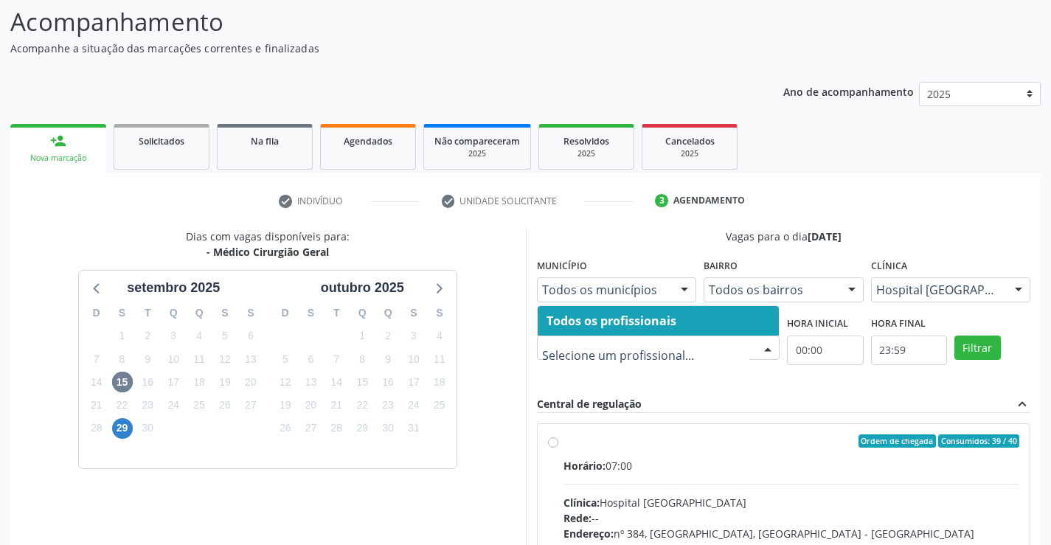
click at [723, 328] on span "Todos os profissionais" at bounding box center [659, 321] width 242 height 30
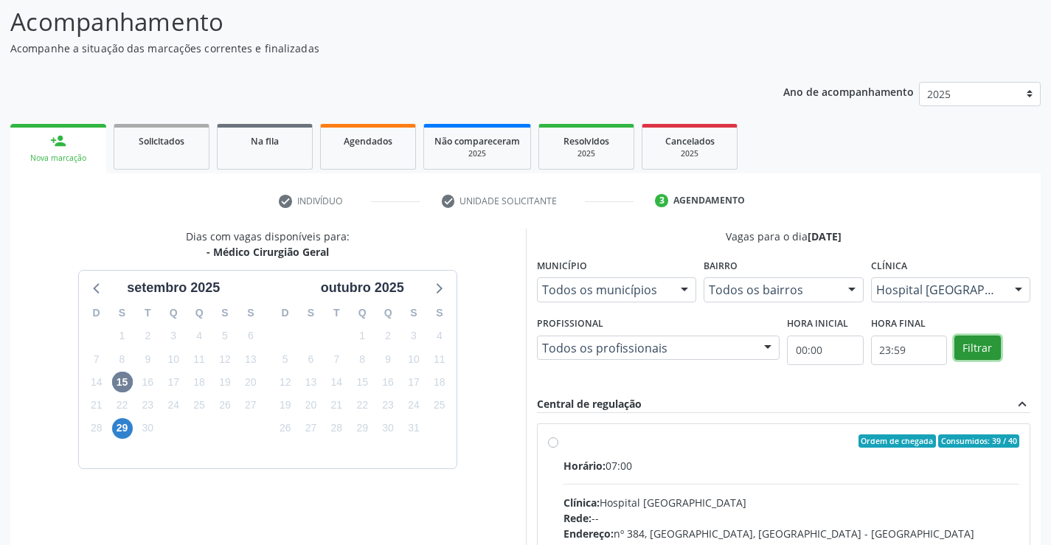
click at [974, 356] on button "Filtrar" at bounding box center [978, 348] width 46 height 25
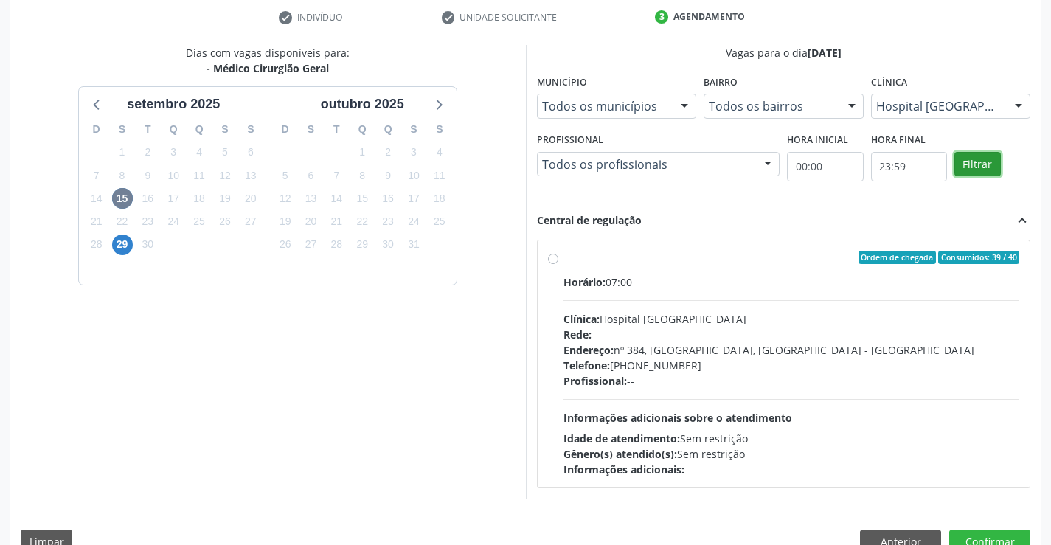
scroll to position [310, 0]
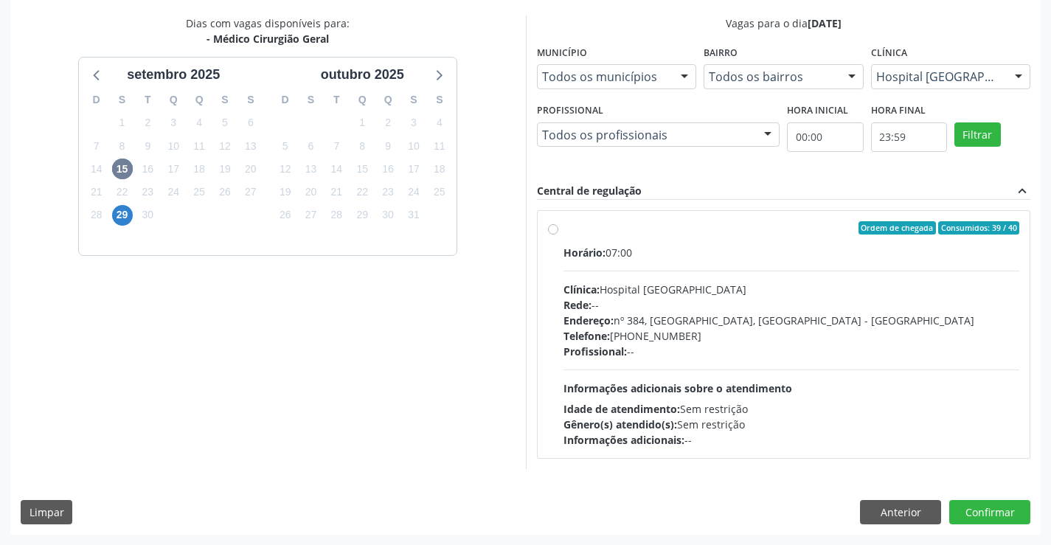
click at [686, 282] on div "Clínica: Hospital Sao Francisco" at bounding box center [792, 289] width 457 height 15
click at [558, 235] on input "Ordem de chegada Consumidos: 39 / 40 Horário: 07:00 Clínica: Hospital Sao Franc…" at bounding box center [553, 227] width 10 height 13
radio input "true"
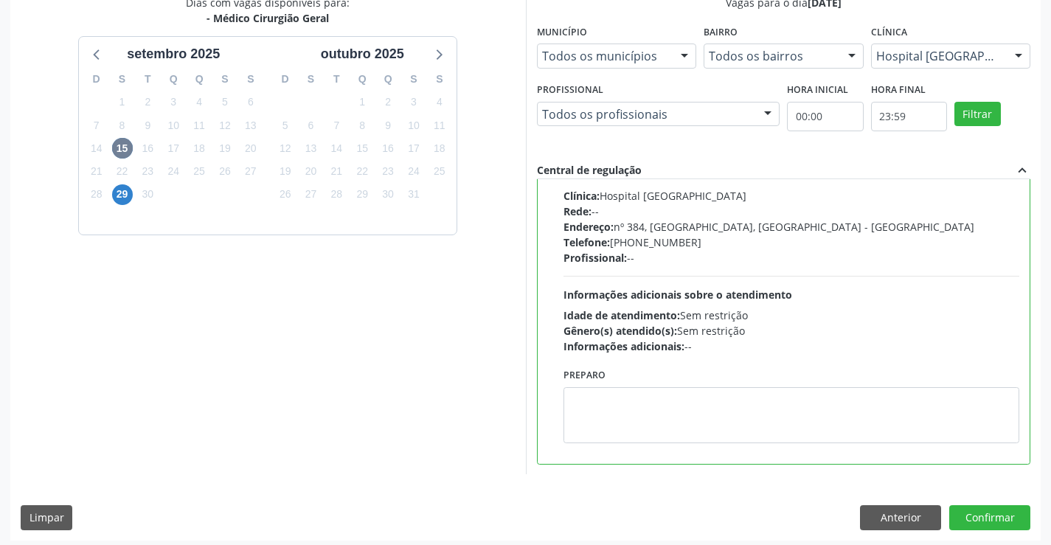
scroll to position [336, 0]
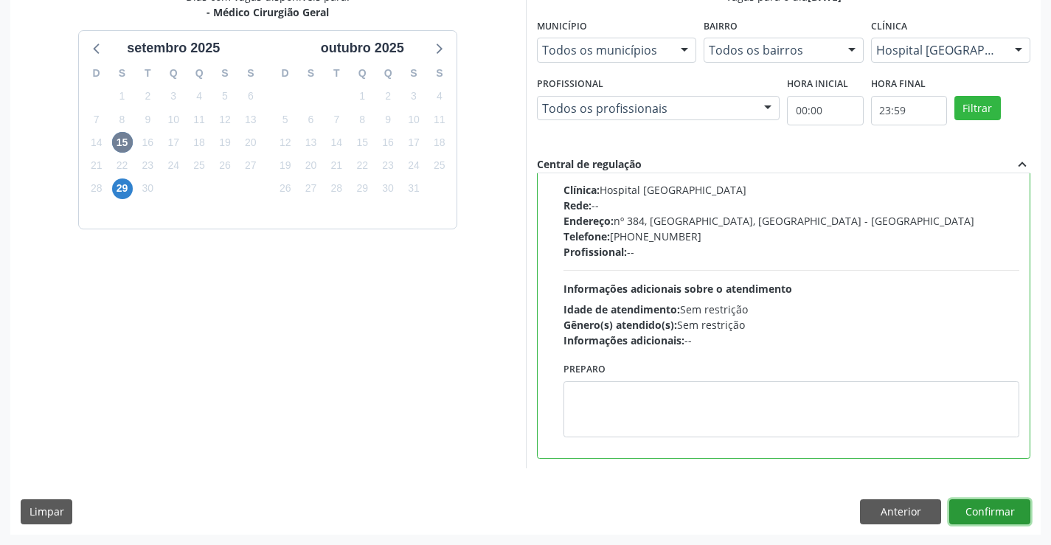
click at [961, 503] on button "Confirmar" at bounding box center [990, 511] width 81 height 25
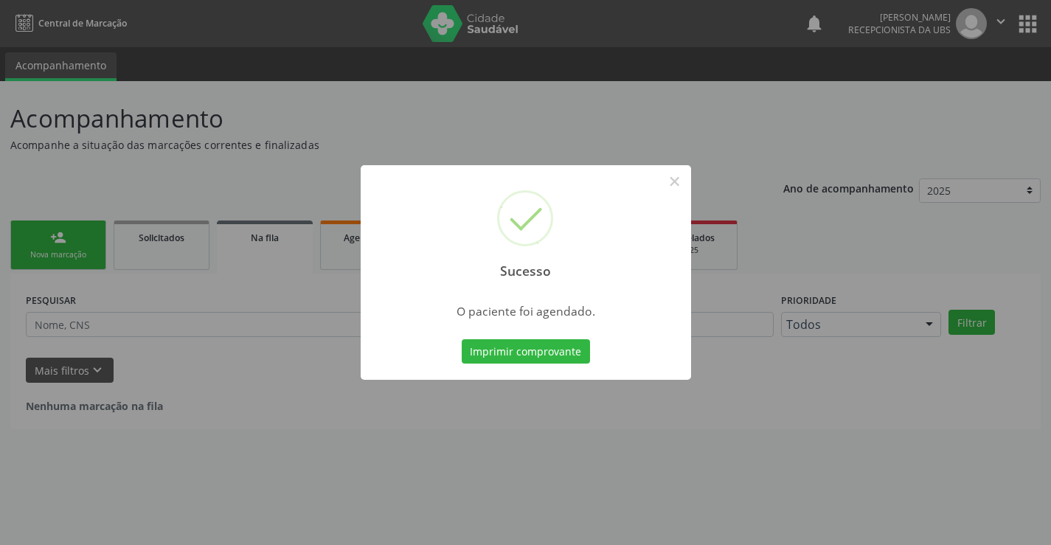
scroll to position [0, 0]
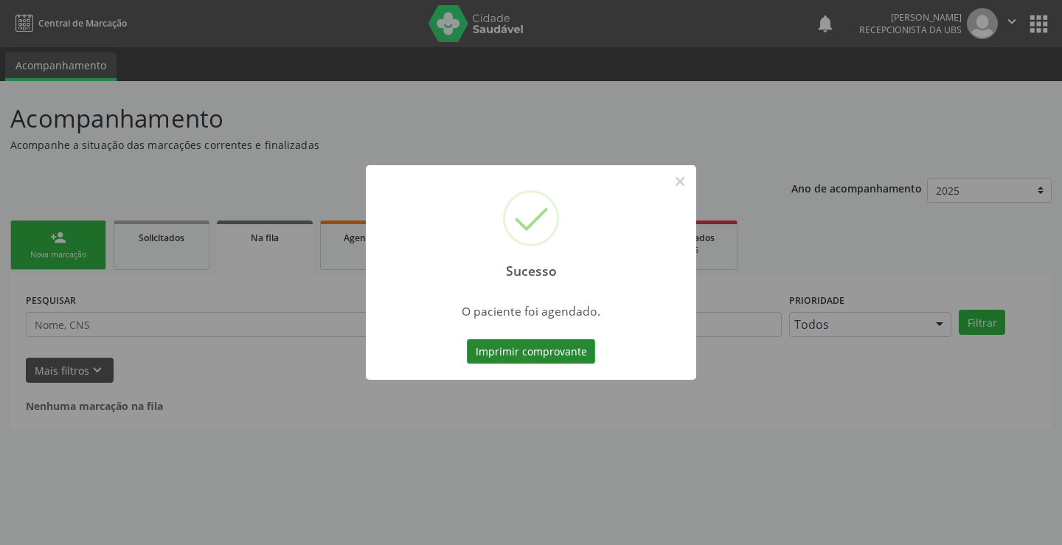
click at [561, 348] on button "Imprimir comprovante" at bounding box center [531, 351] width 128 height 25
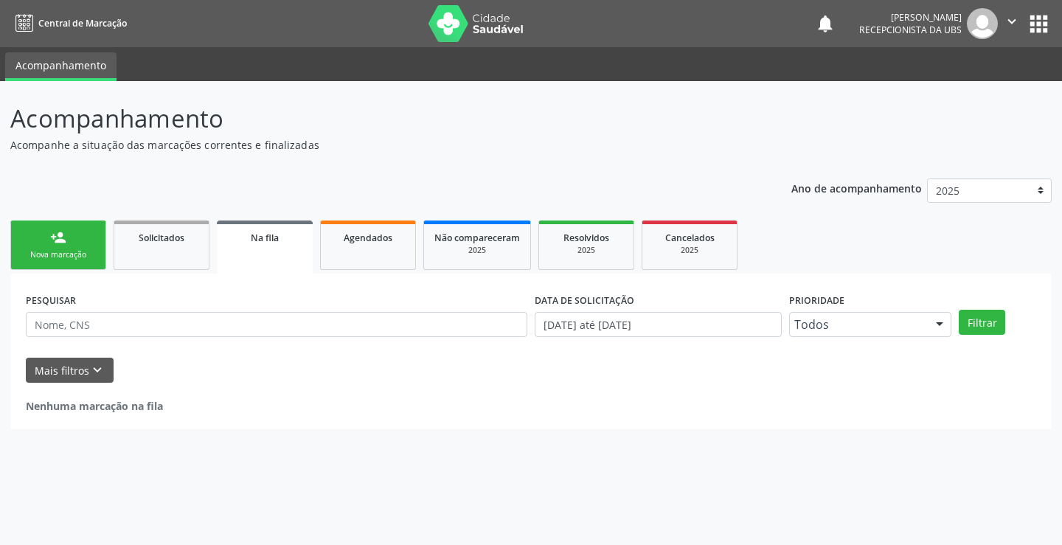
click at [60, 276] on div "PESQUISAR DATA DE SOLICITAÇÃO 01/01/2024 até 10/09/2025 Prioridade Todos Todos …" at bounding box center [531, 352] width 1042 height 156
click at [69, 233] on link "person_add Nova marcação" at bounding box center [58, 245] width 96 height 49
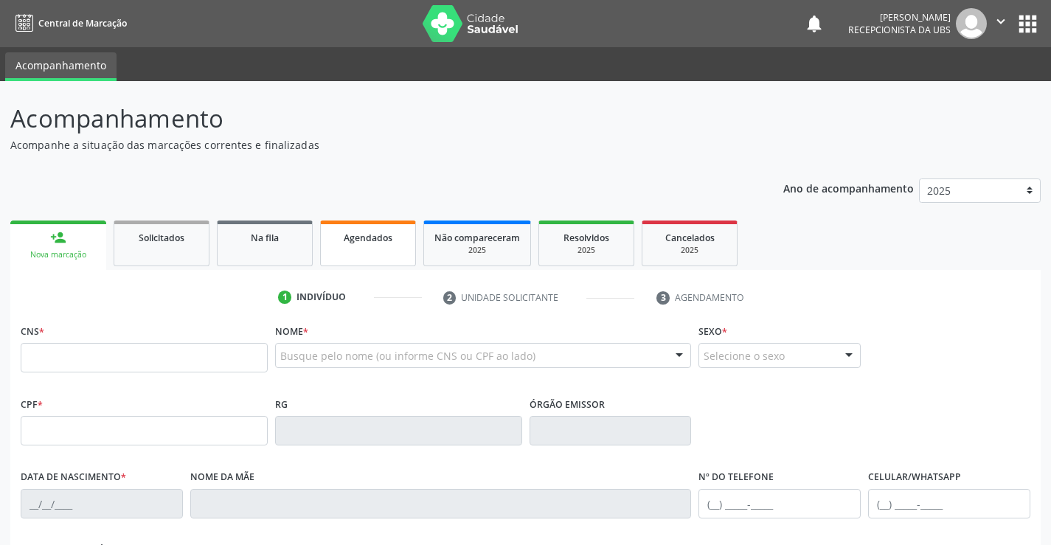
click at [405, 237] on link "Agendados" at bounding box center [368, 244] width 96 height 46
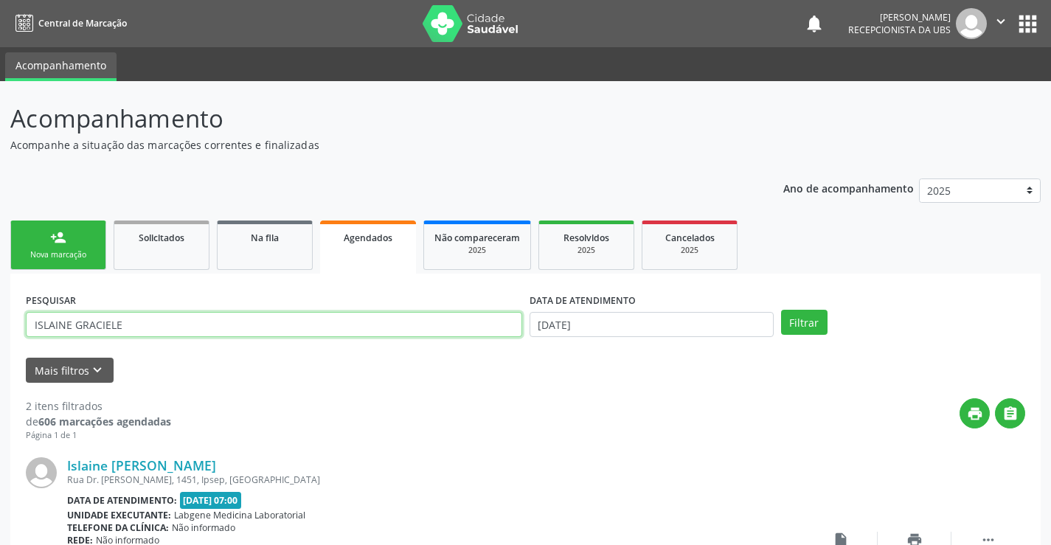
click at [396, 323] on input "ISLAINE GRACIELE" at bounding box center [274, 324] width 497 height 25
click at [396, 322] on input "ISLAINE GRACIELE" at bounding box center [274, 324] width 497 height 25
type input "LAURO NILSON"
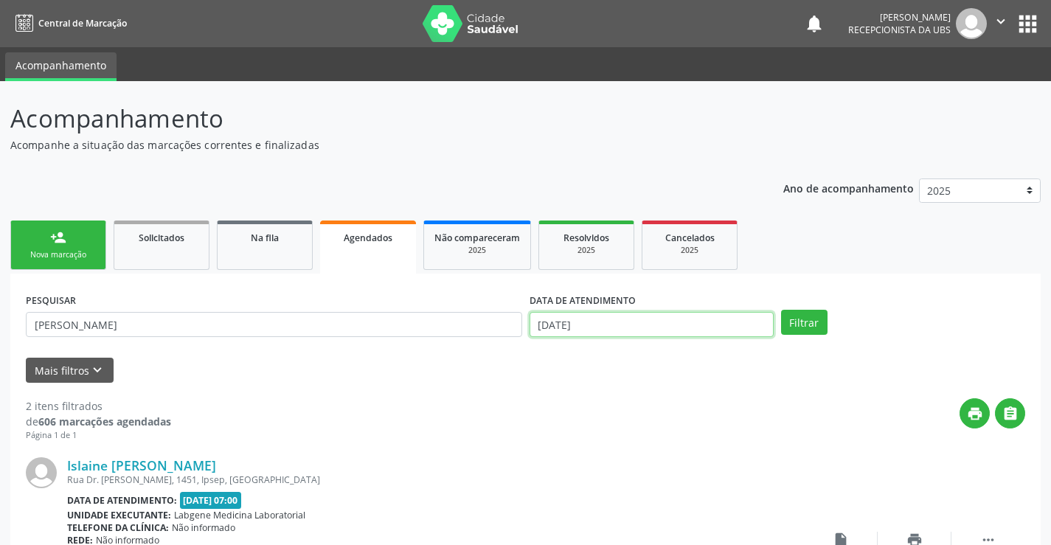
click at [611, 321] on input "10/09/2025" at bounding box center [652, 324] width 244 height 25
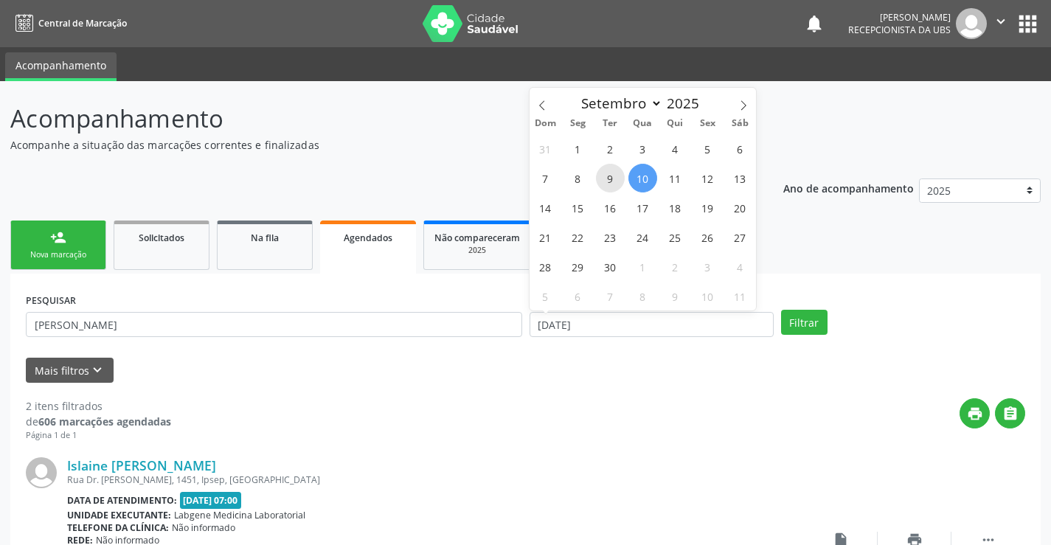
click at [612, 181] on span "9" at bounding box center [610, 178] width 29 height 29
type input "09/09/2025"
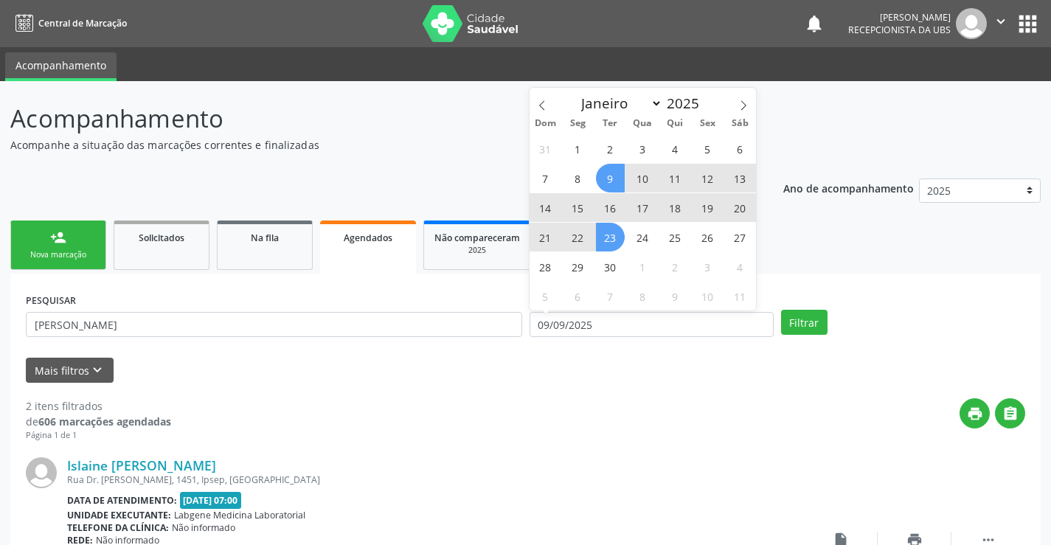
click at [605, 230] on span "23" at bounding box center [610, 237] width 29 height 29
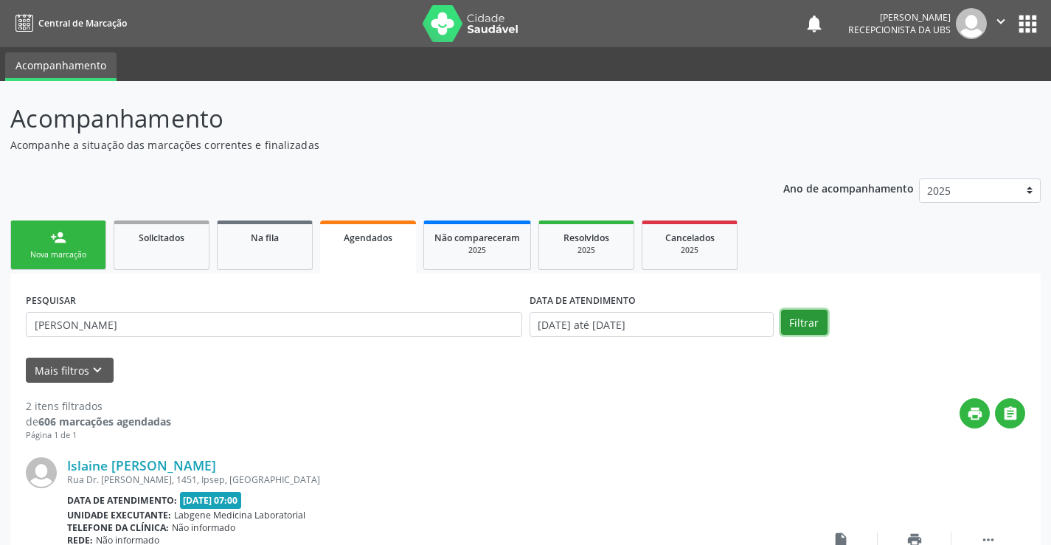
click at [788, 316] on button "Filtrar" at bounding box center [804, 322] width 46 height 25
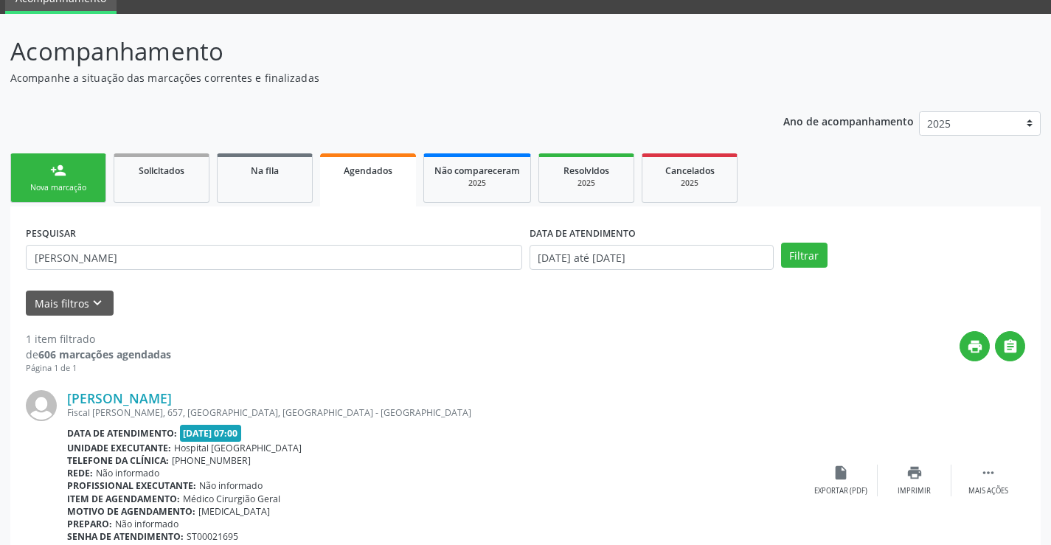
scroll to position [134, 0]
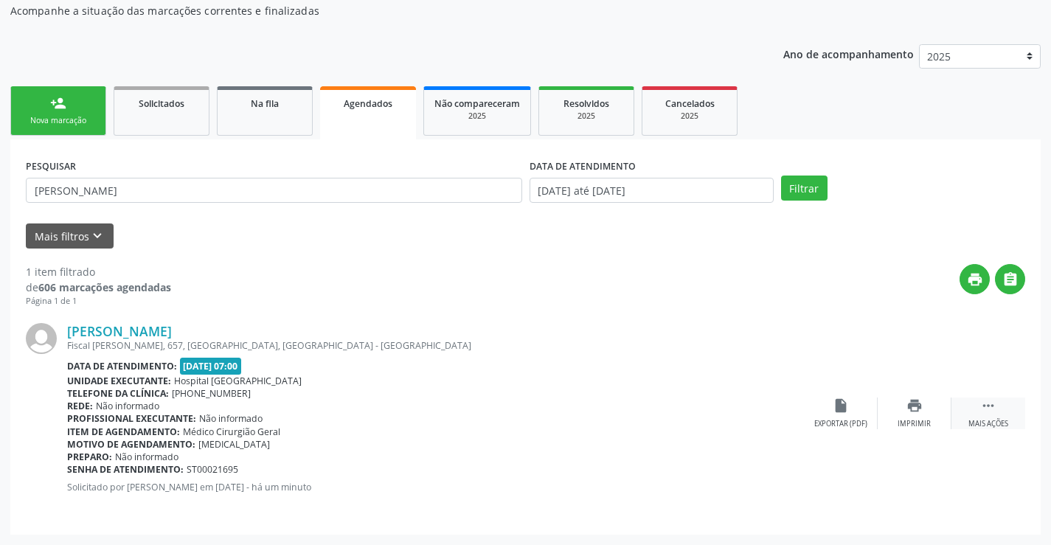
click at [992, 421] on div "Mais ações" at bounding box center [989, 424] width 40 height 10
click at [912, 409] on icon "edit" at bounding box center [915, 406] width 16 height 16
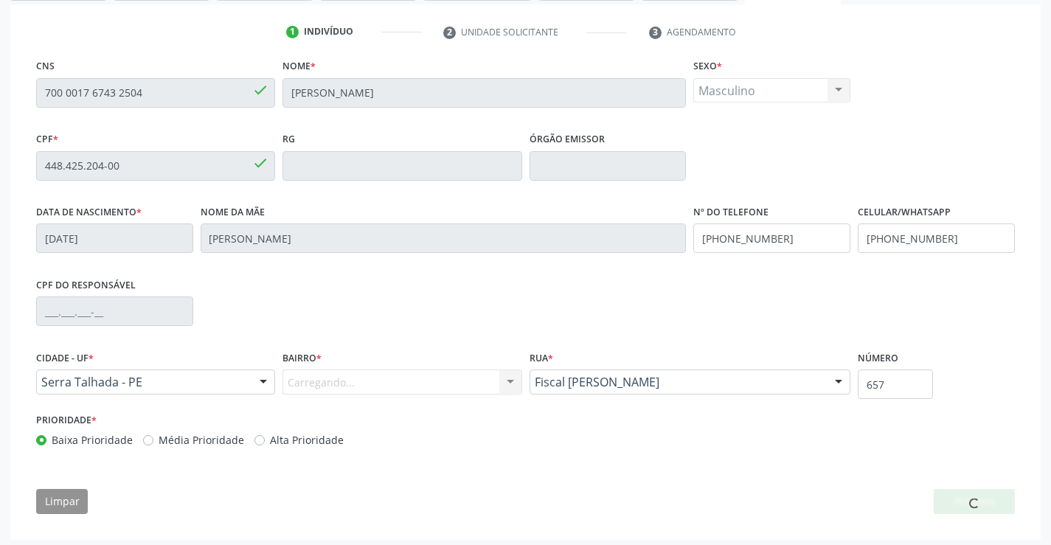
scroll to position [274, 0]
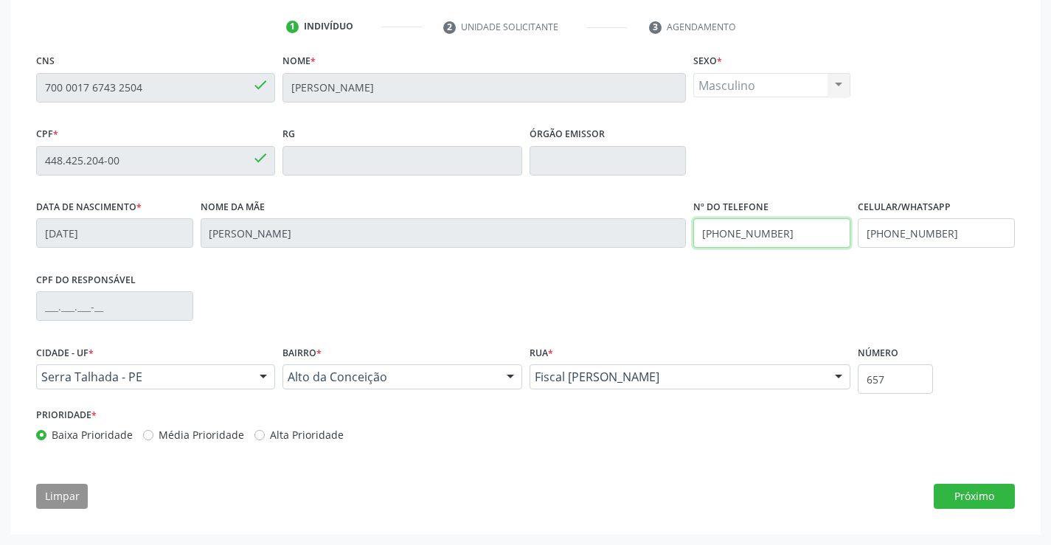
click at [764, 233] on input "[PHONE_NUMBER]" at bounding box center [772, 233] width 157 height 30
click at [977, 488] on button "Próximo" at bounding box center [974, 496] width 81 height 25
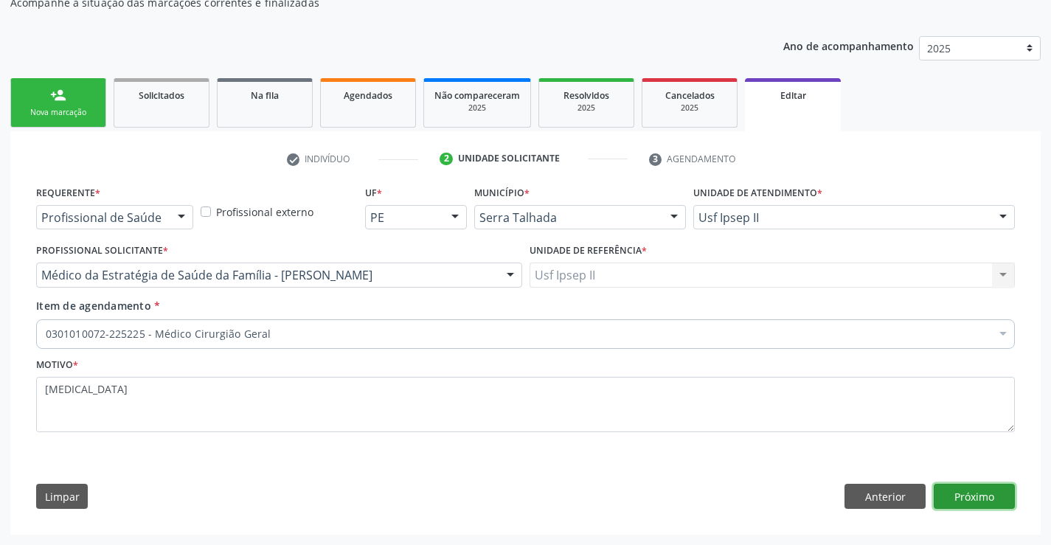
click at [962, 493] on button "Próximo" at bounding box center [974, 496] width 81 height 25
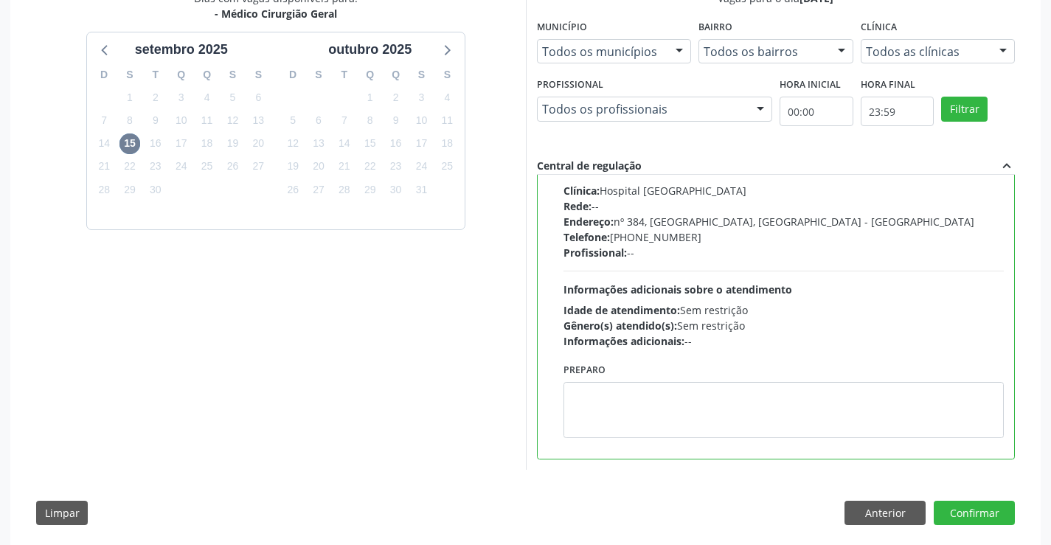
scroll to position [356, 0]
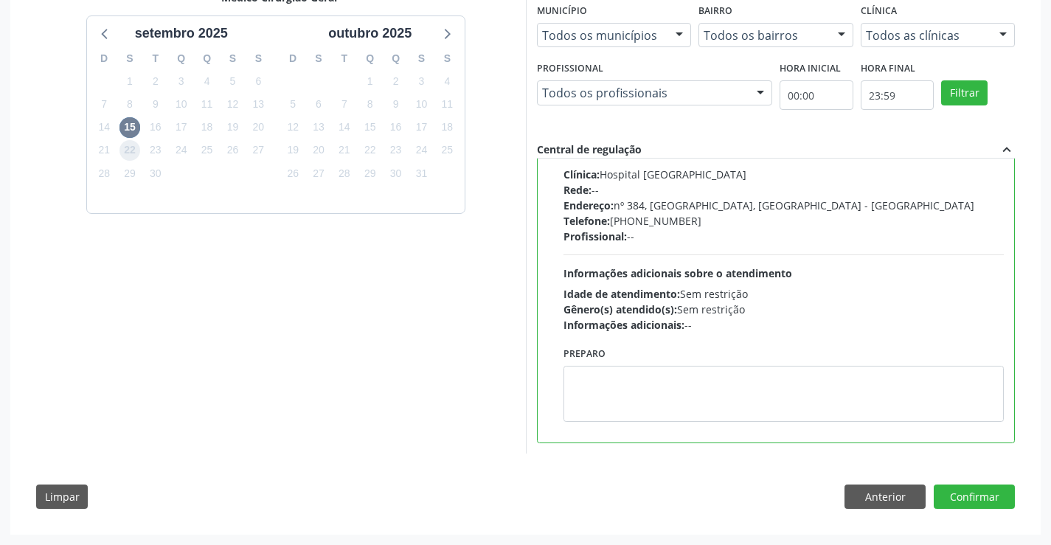
click at [135, 151] on span "22" at bounding box center [130, 150] width 21 height 21
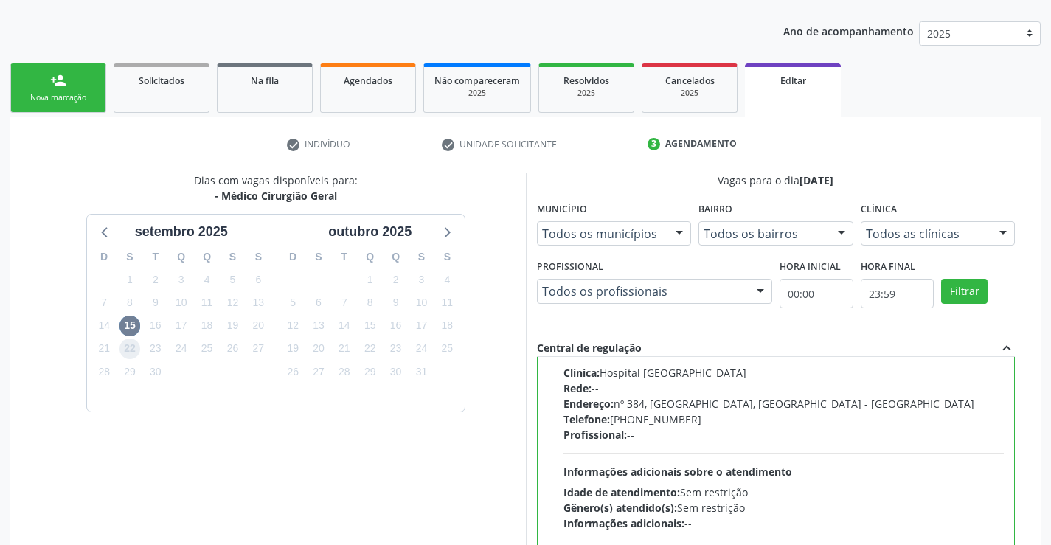
scroll to position [134, 0]
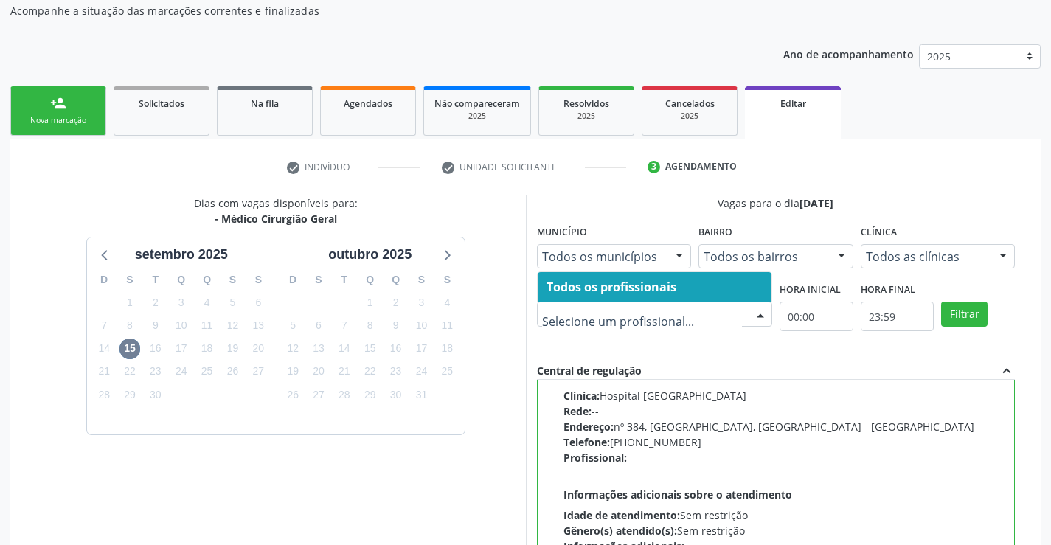
click at [612, 336] on input "text" at bounding box center [642, 322] width 200 height 30
click at [726, 313] on input "text" at bounding box center [642, 322] width 200 height 30
click at [477, 469] on div "Dias com vagas disponíveis para: - Médico Cirurgião Geral setembro 2025 D S T Q…" at bounding box center [276, 436] width 500 height 480
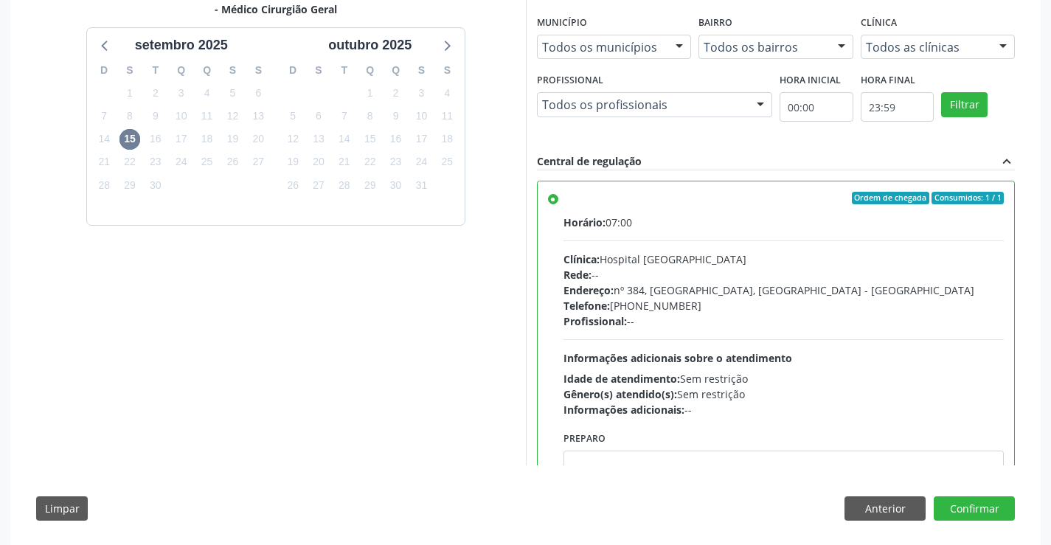
scroll to position [356, 0]
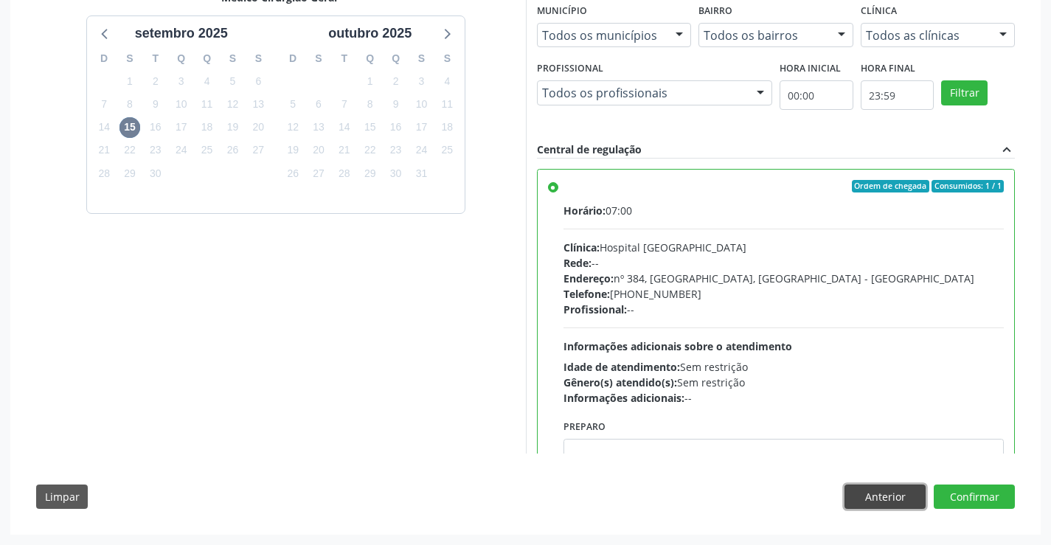
click at [860, 490] on button "Anterior" at bounding box center [885, 497] width 81 height 25
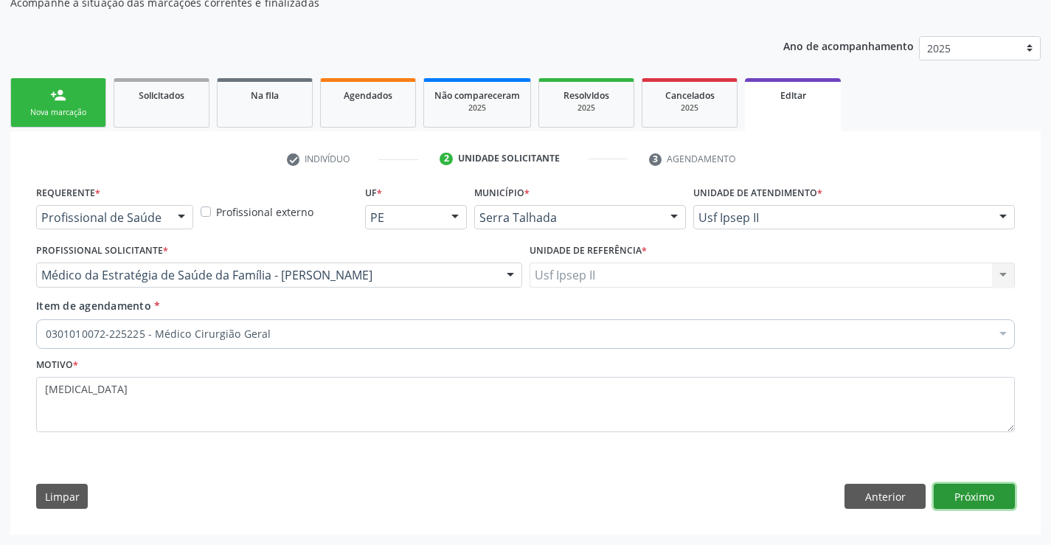
click at [965, 489] on button "Próximo" at bounding box center [974, 496] width 81 height 25
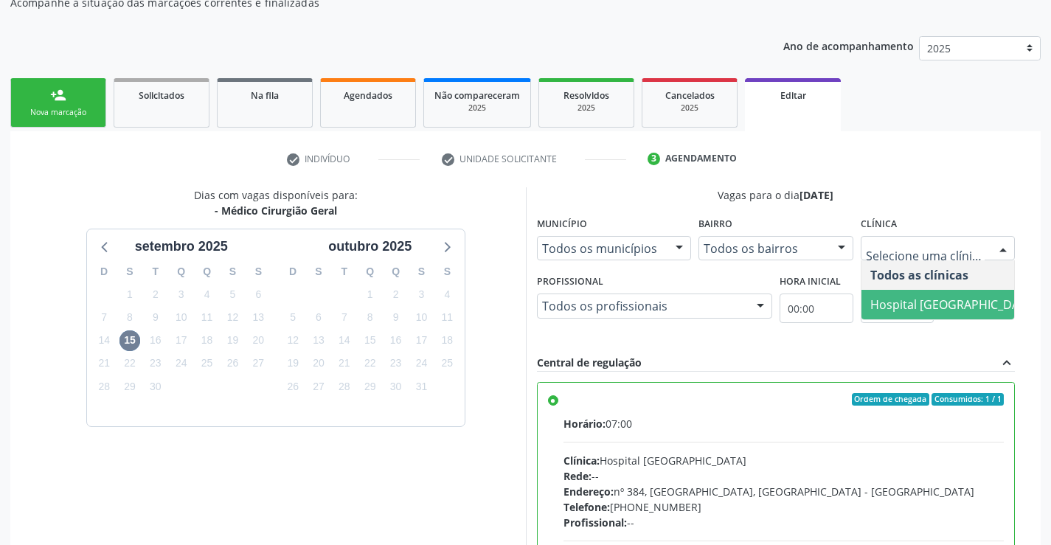
click at [894, 302] on span "Hospital [GEOGRAPHIC_DATA]" at bounding box center [954, 305] width 167 height 16
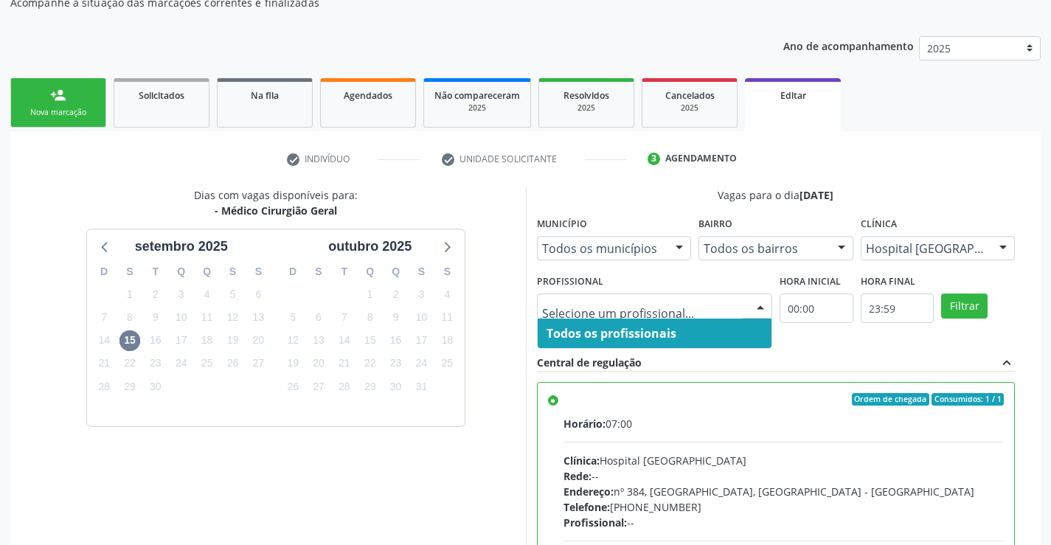
click at [676, 359] on div "Central de regulação expand_less" at bounding box center [776, 363] width 479 height 17
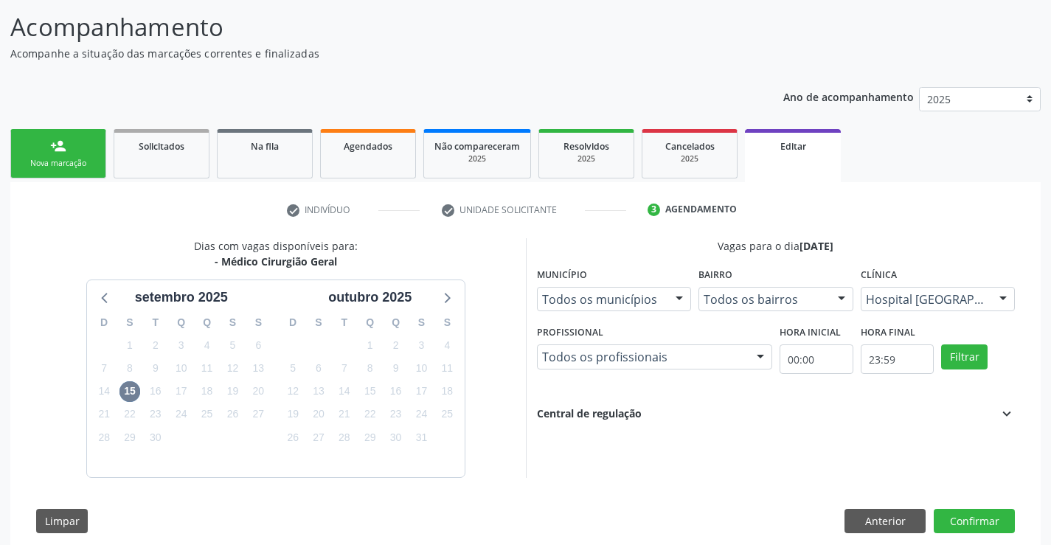
scroll to position [116, 0]
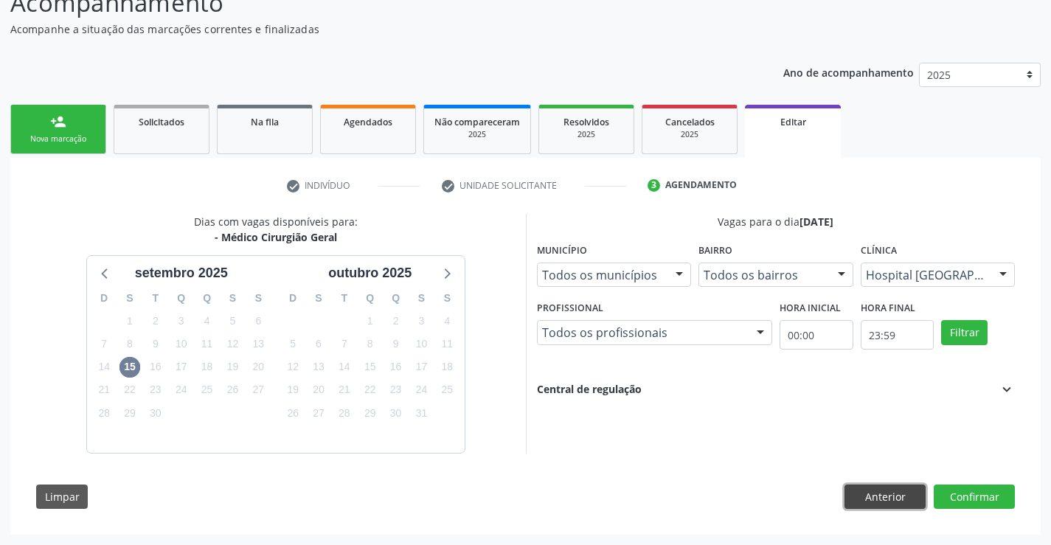
click at [876, 487] on button "Anterior" at bounding box center [885, 497] width 81 height 25
